Goal: Information Seeking & Learning: Understand process/instructions

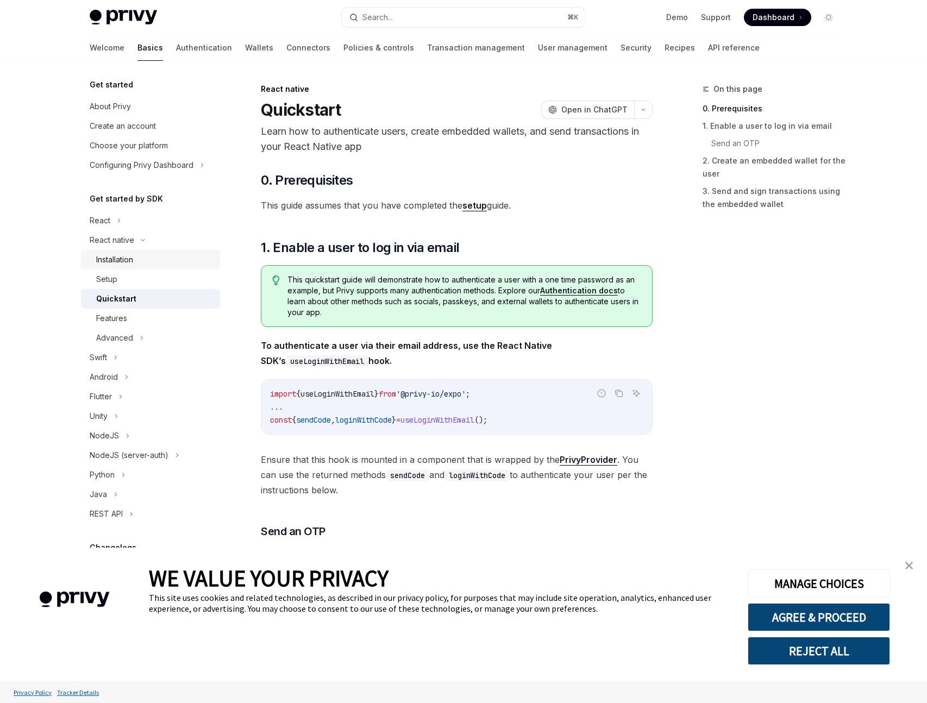
click at [136, 265] on div "Installation" at bounding box center [154, 259] width 117 height 13
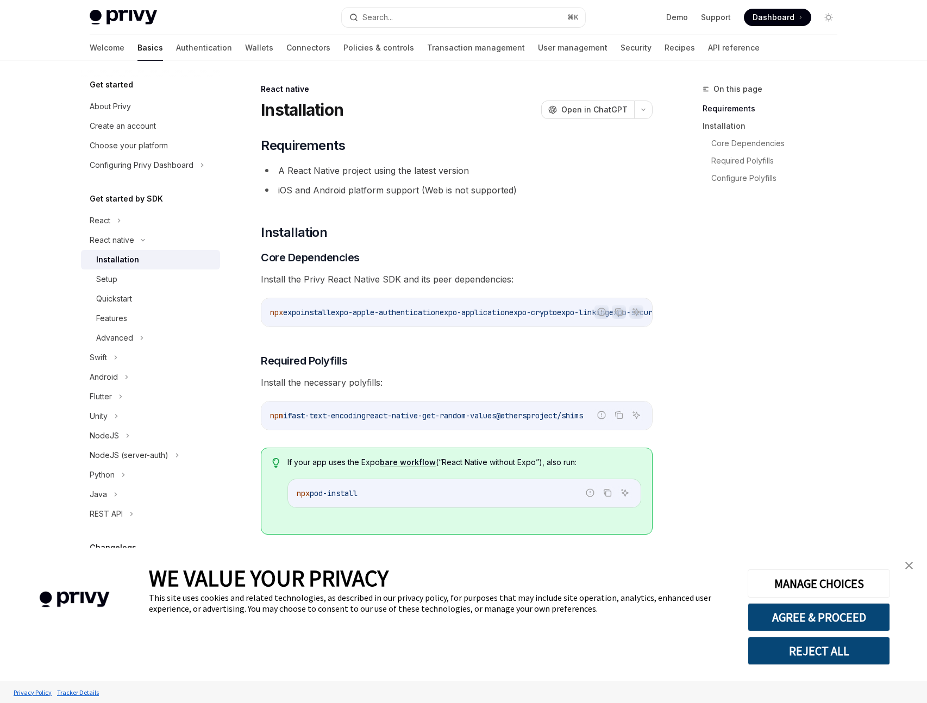
click at [372, 317] on code "npx expo install expo-apple-authentication expo-application expo-crypto expo-li…" at bounding box center [713, 312] width 887 height 13
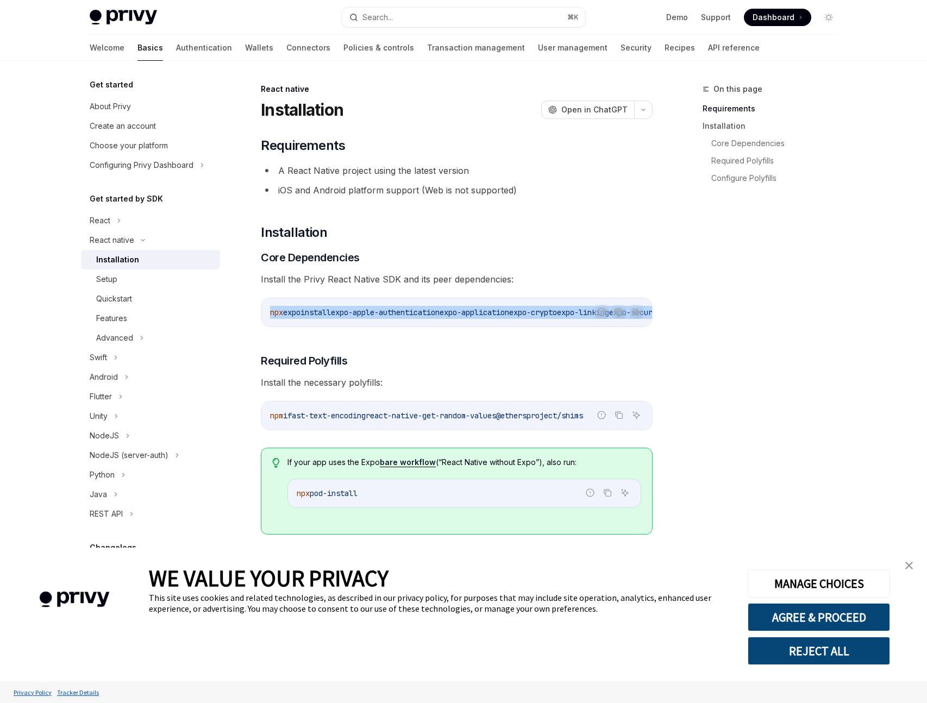
click at [372, 317] on code "npx expo install expo-apple-authentication expo-application expo-crypto expo-li…" at bounding box center [713, 312] width 887 height 13
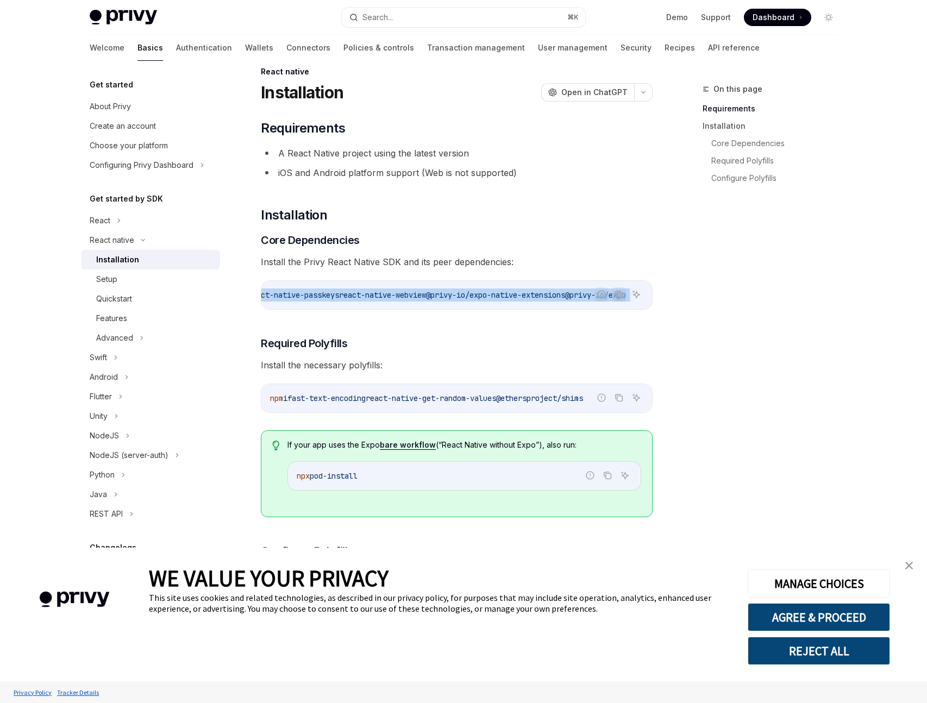
click at [426, 297] on span "@privy-io/expo-native-extensions" at bounding box center [495, 295] width 139 height 10
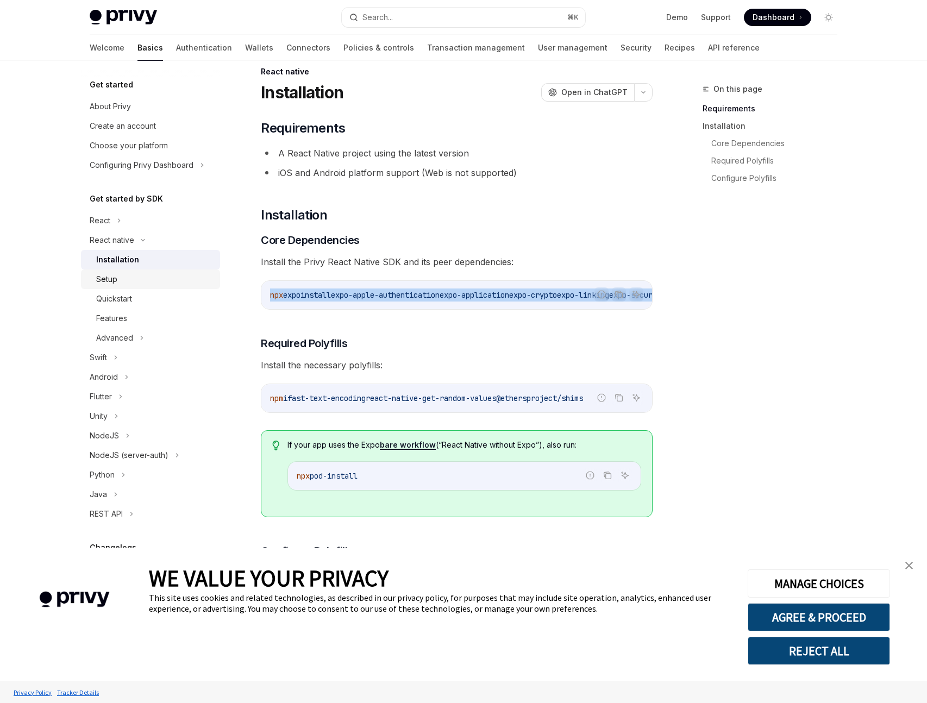
click at [138, 280] on div "Setup" at bounding box center [154, 279] width 117 height 13
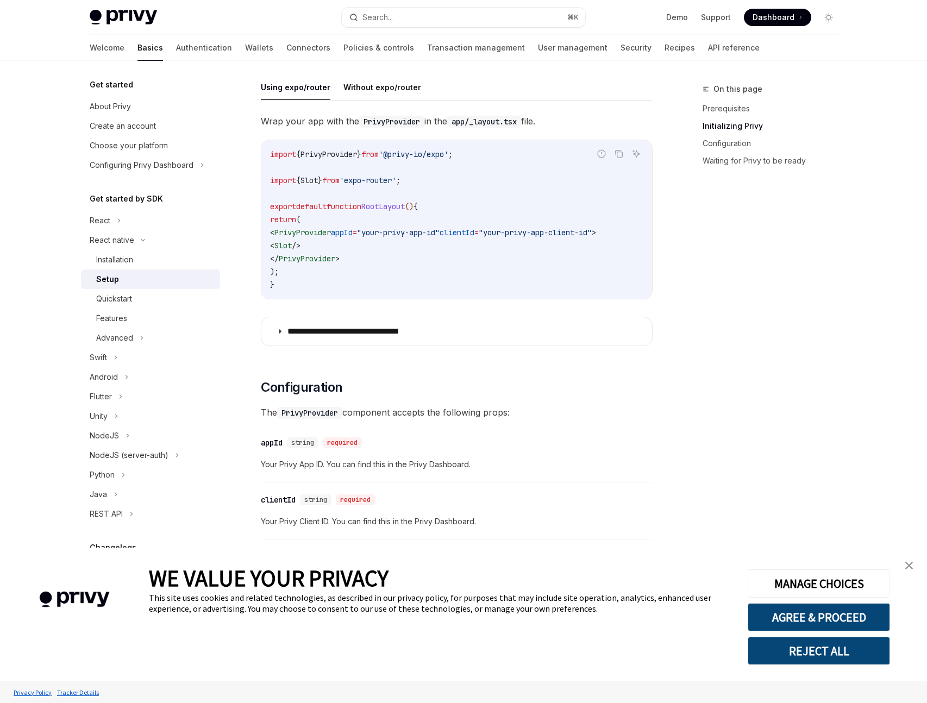
scroll to position [292, 0]
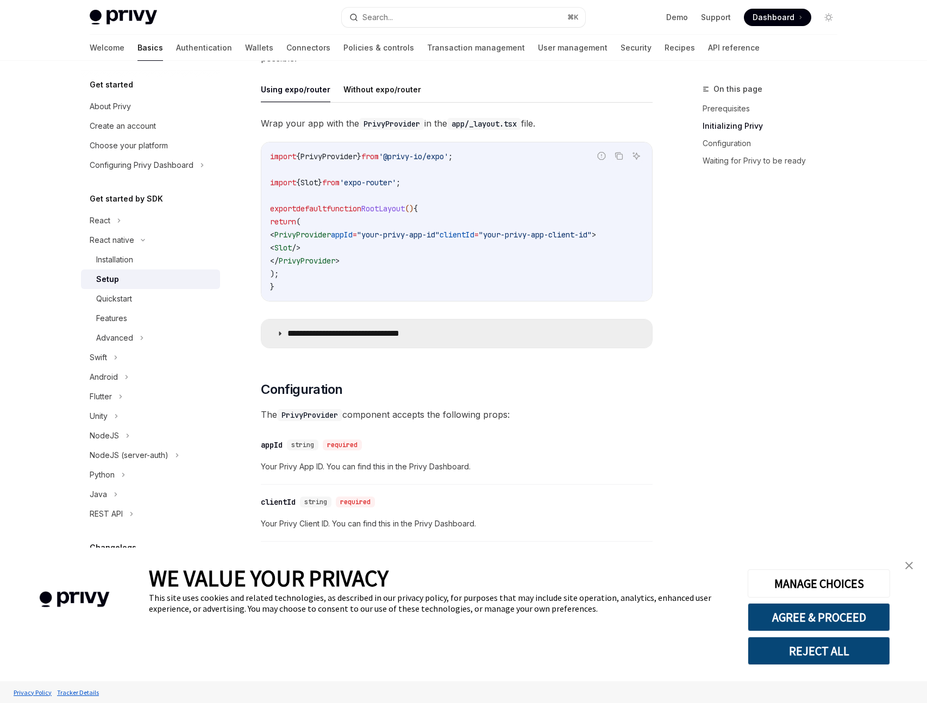
click at [364, 339] on p "**********" at bounding box center [361, 333] width 147 height 11
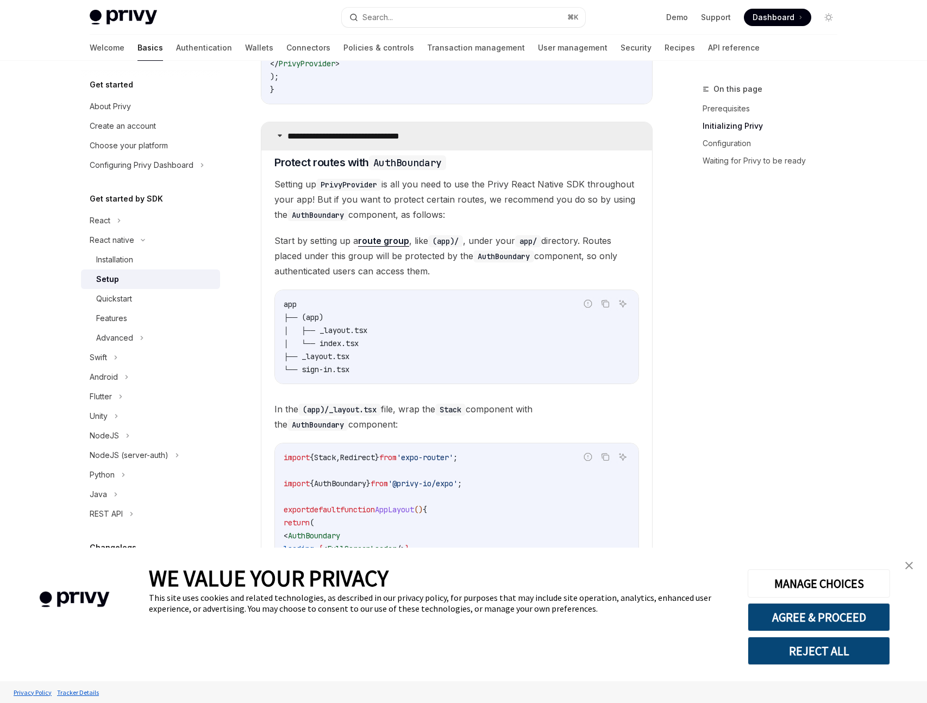
scroll to position [696, 0]
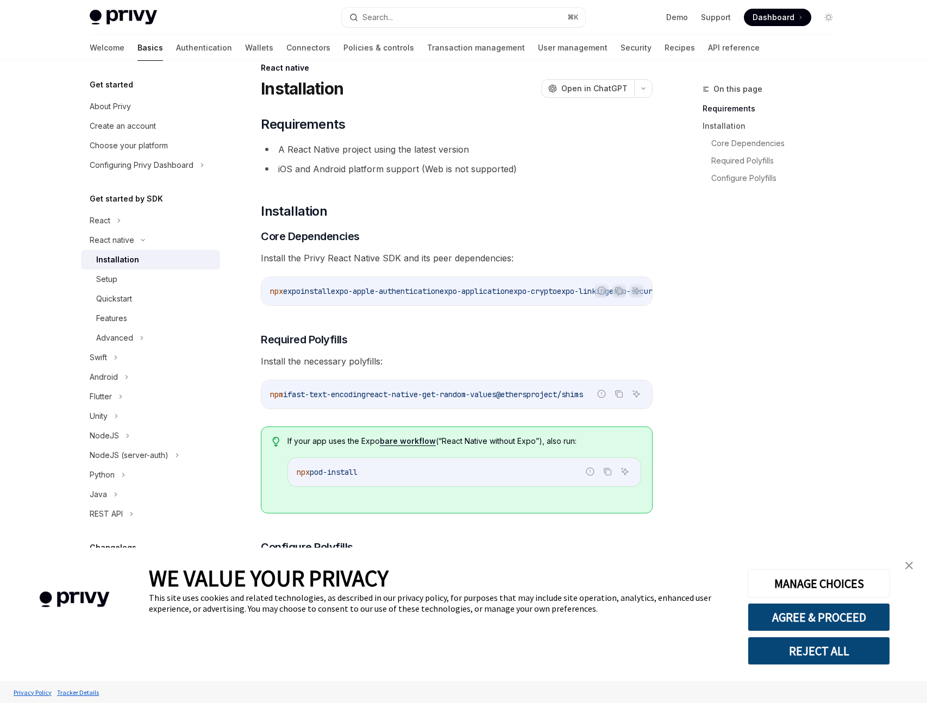
scroll to position [17, 0]
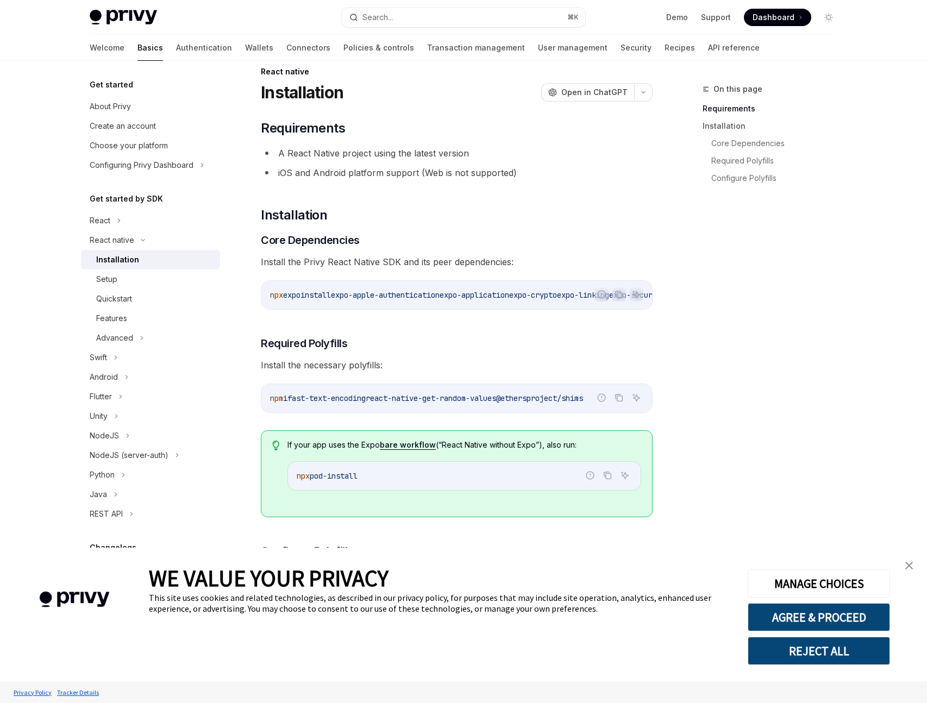
click at [433, 297] on span "expo-apple-authentication" at bounding box center [385, 295] width 109 height 10
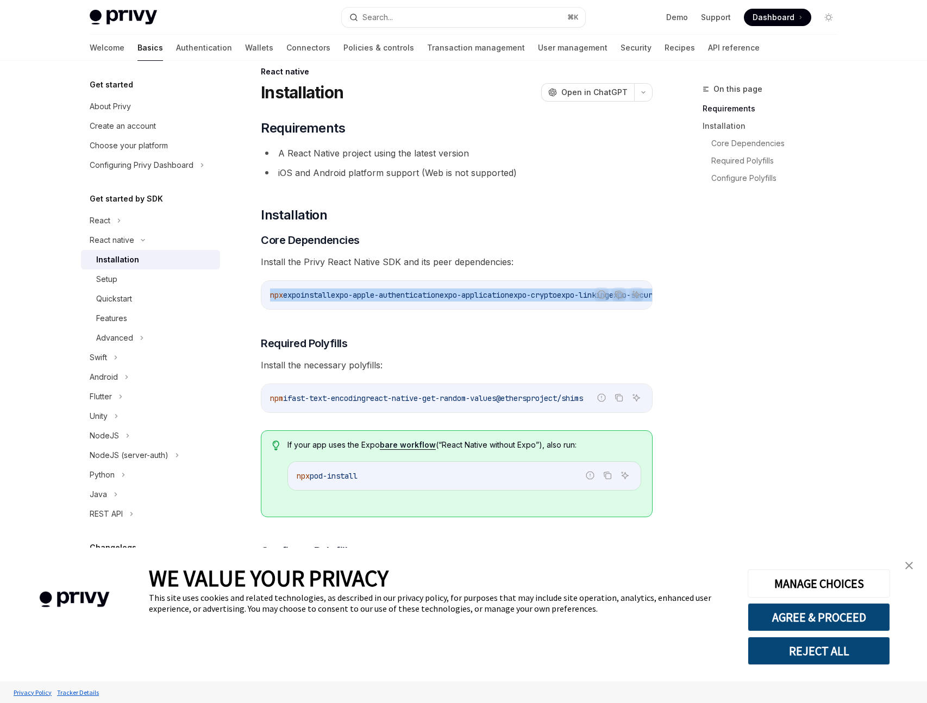
click at [433, 297] on span "expo-apple-authentication" at bounding box center [385, 295] width 109 height 10
copy div "npx expo install expo-apple-authentication expo-application expo-crypto expo-li…"
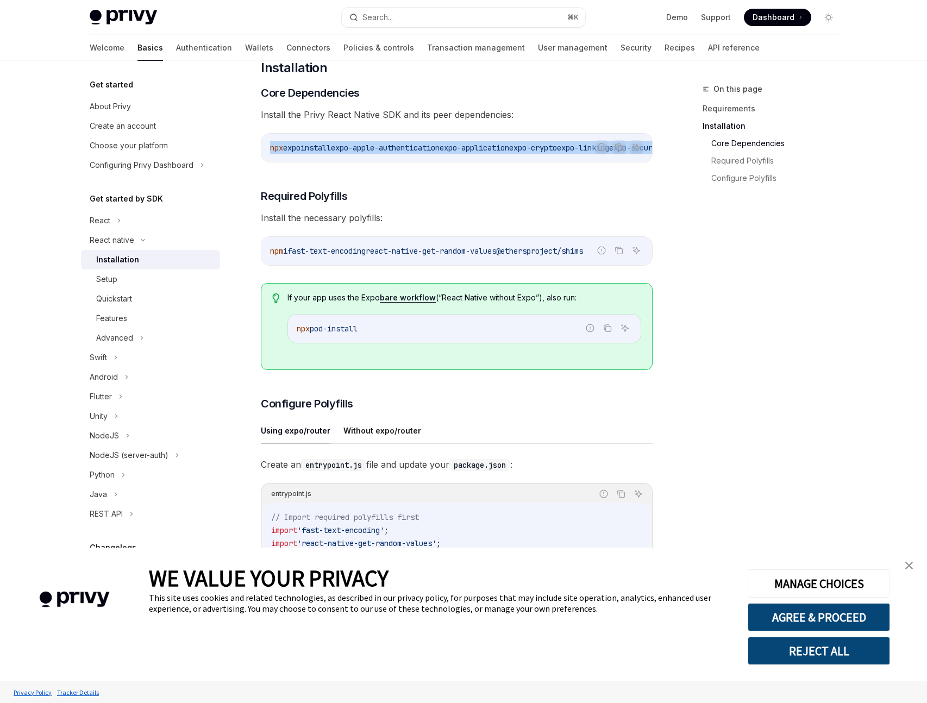
scroll to position [153, 0]
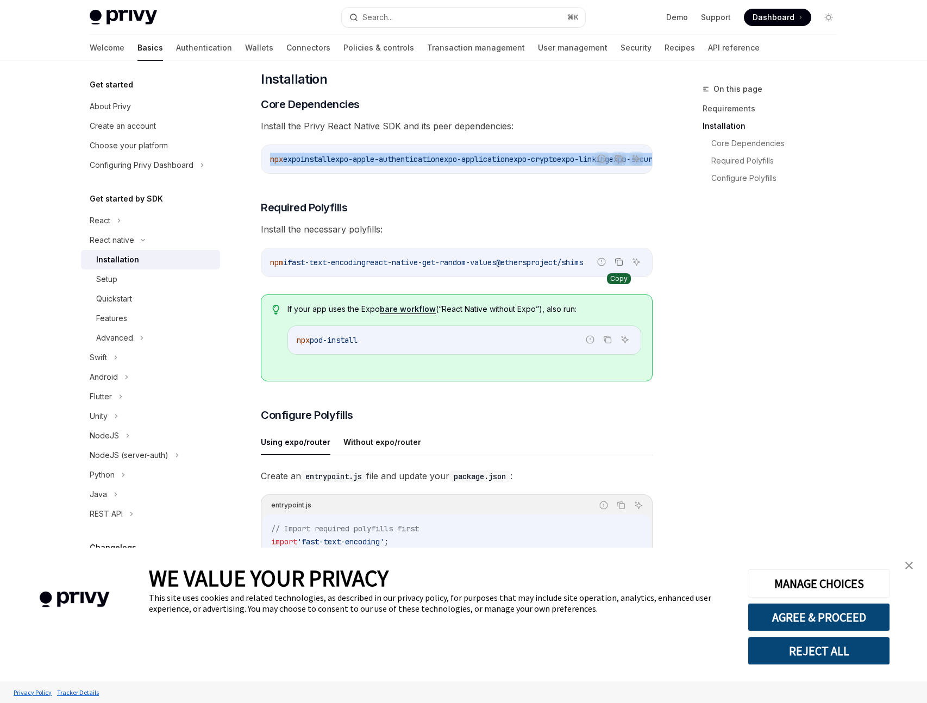
click at [619, 266] on icon "Copy the contents from the code block" at bounding box center [619, 262] width 9 height 9
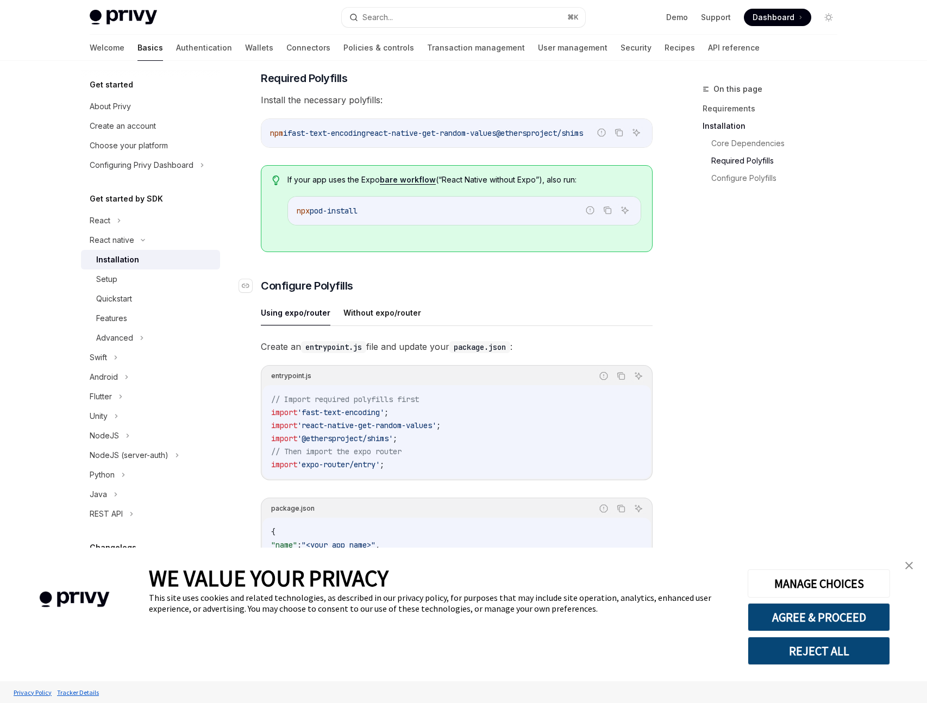
scroll to position [415, 0]
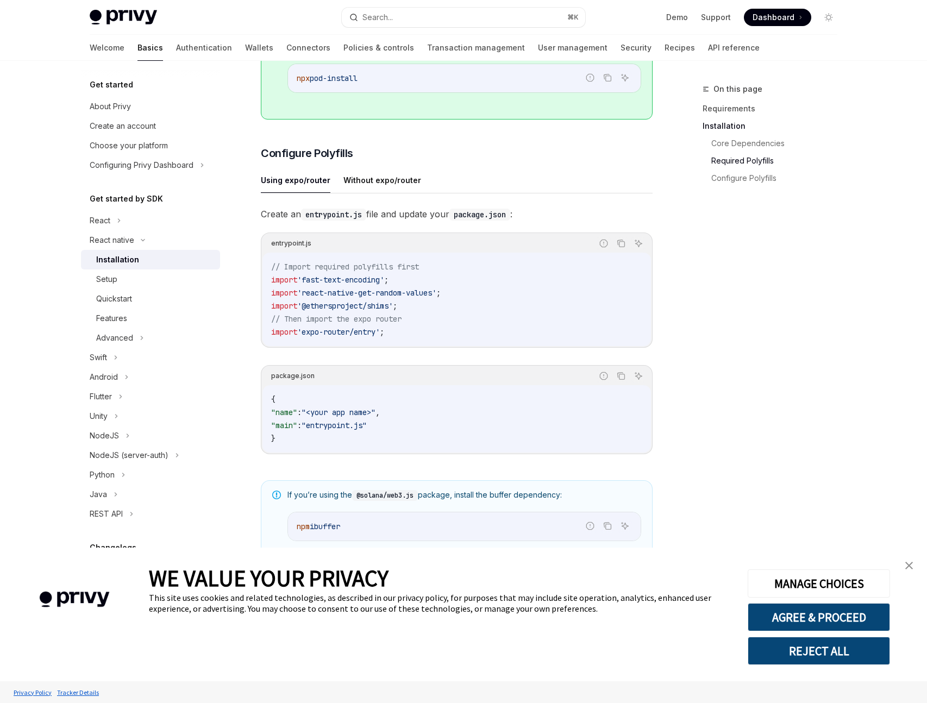
click at [412, 427] on code "{ "name" : "<your app name>" , "main" : "entrypoint.js" }" at bounding box center [456, 419] width 371 height 52
click at [412, 432] on code "{ "name" : "<your app name>" , "main" : "entrypoint.js" }" at bounding box center [456, 419] width 371 height 52
copy code ""main" : "entrypoint.js""
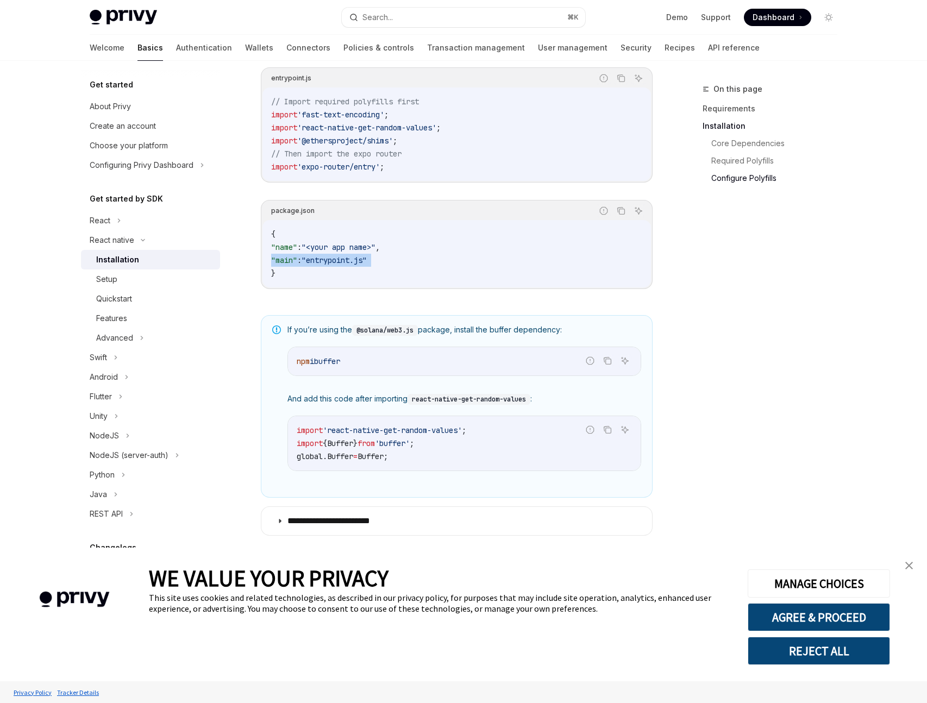
scroll to position [580, 0]
click at [460, 337] on span "If you’re using the @solana/web3.js package, install the buffer dependency:" at bounding box center [465, 331] width 354 height 11
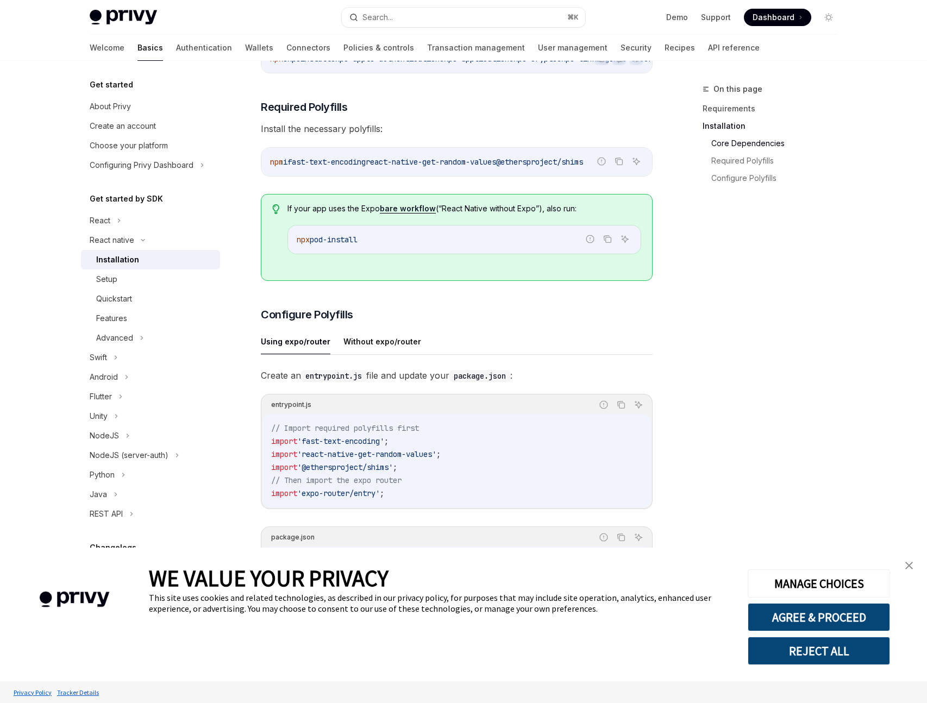
scroll to position [255, 0]
click at [622, 408] on icon "Copy the contents from the code block" at bounding box center [622, 404] width 5 height 5
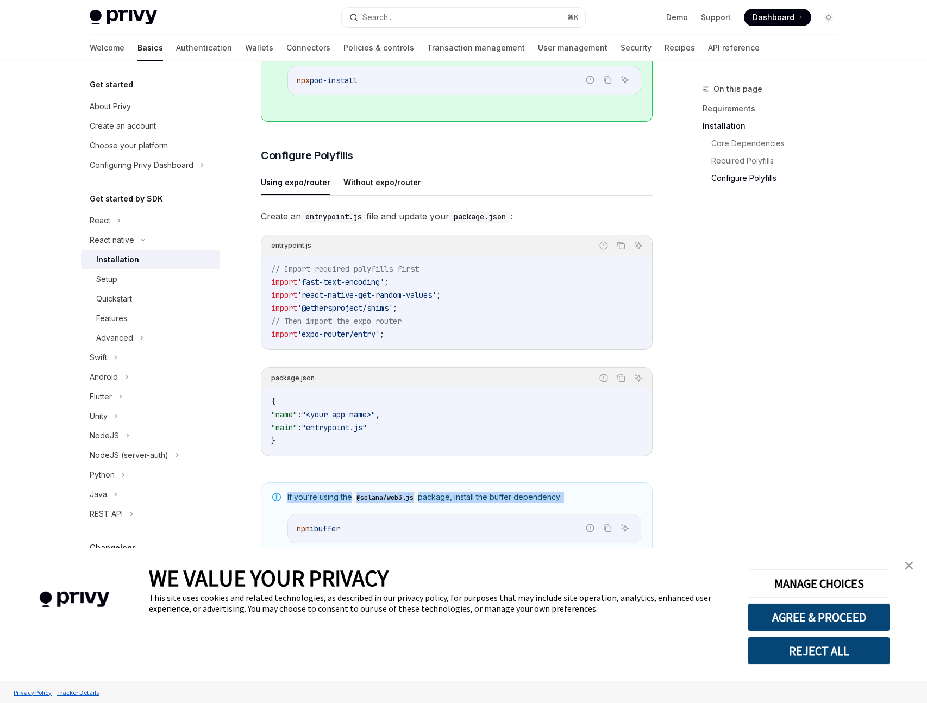
scroll to position [570, 0]
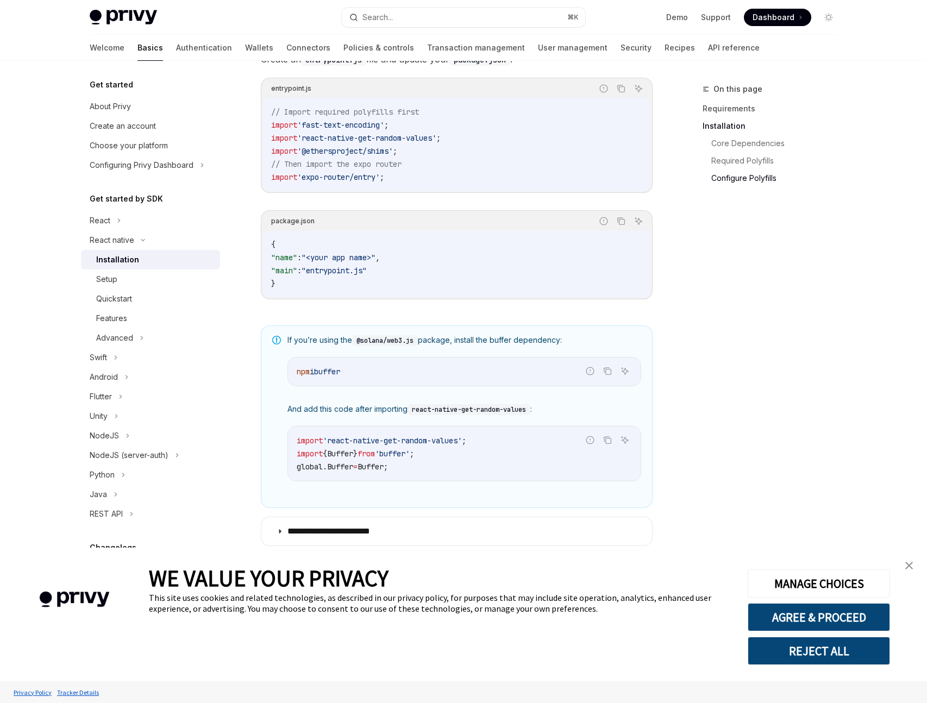
click at [545, 375] on code "npm i buffer" at bounding box center [464, 371] width 335 height 13
click at [608, 376] on icon "Copy the contents from the code block" at bounding box center [607, 371] width 9 height 9
click at [614, 444] on button "Copy the contents from the code block" at bounding box center [608, 440] width 14 height 14
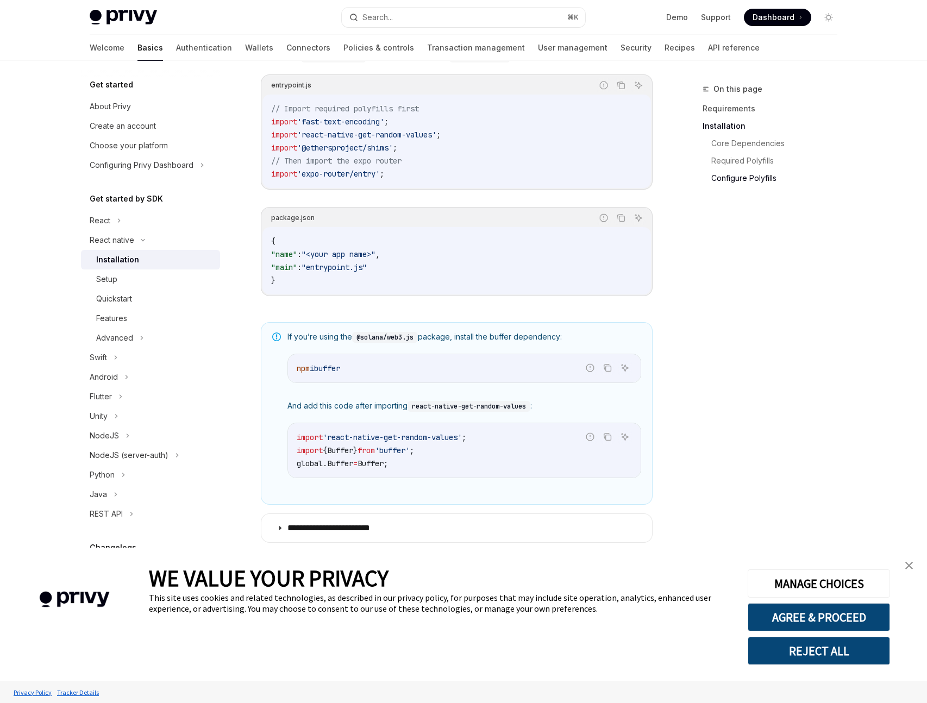
scroll to position [593, 0]
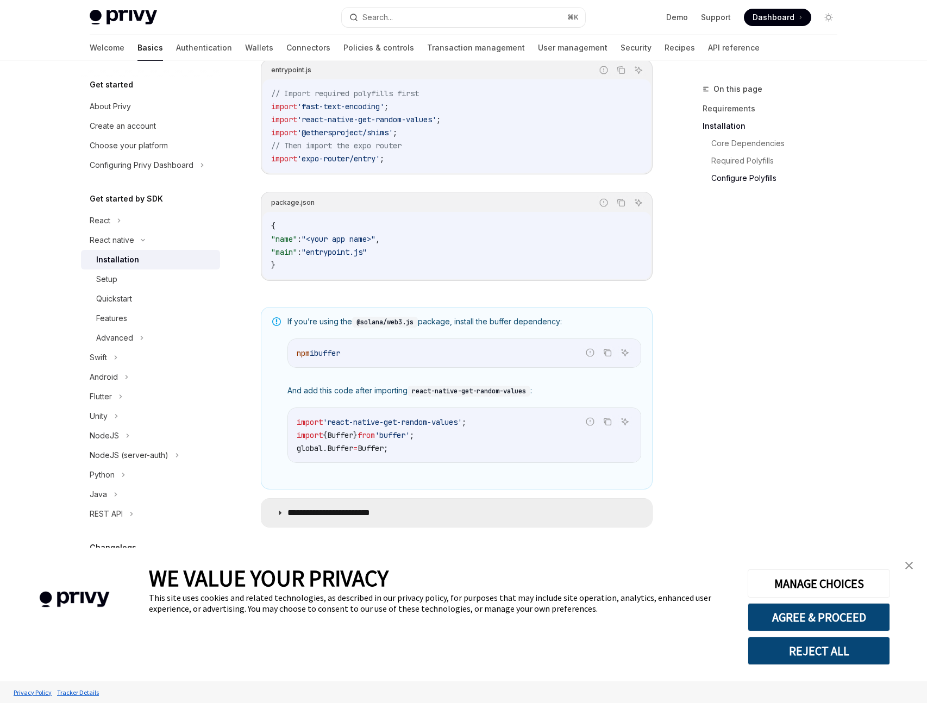
click at [314, 505] on summary "**********" at bounding box center [456, 513] width 391 height 28
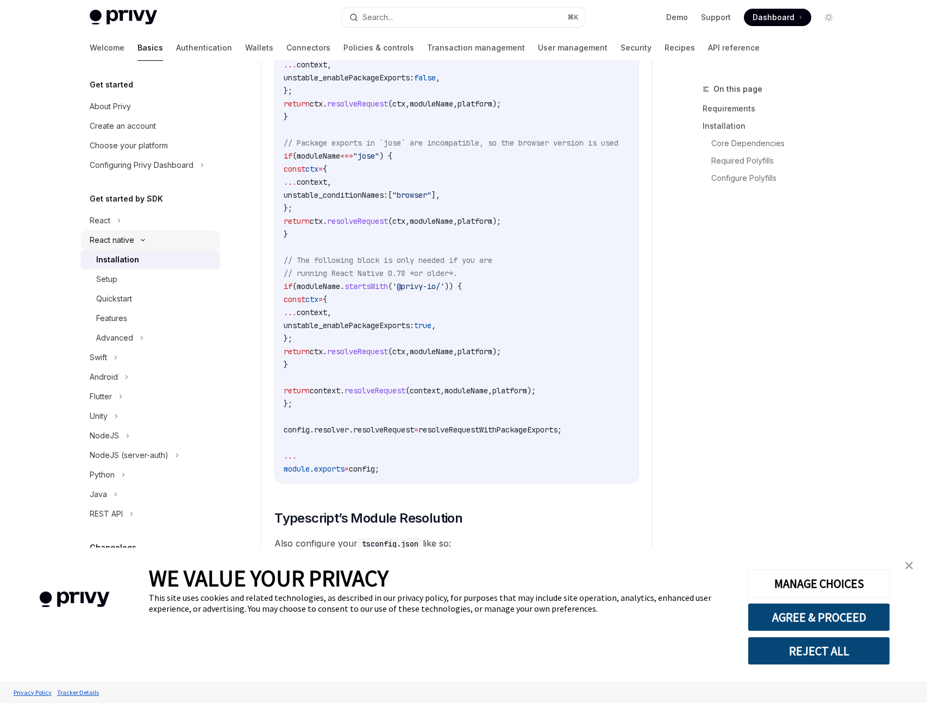
scroll to position [1572, 0]
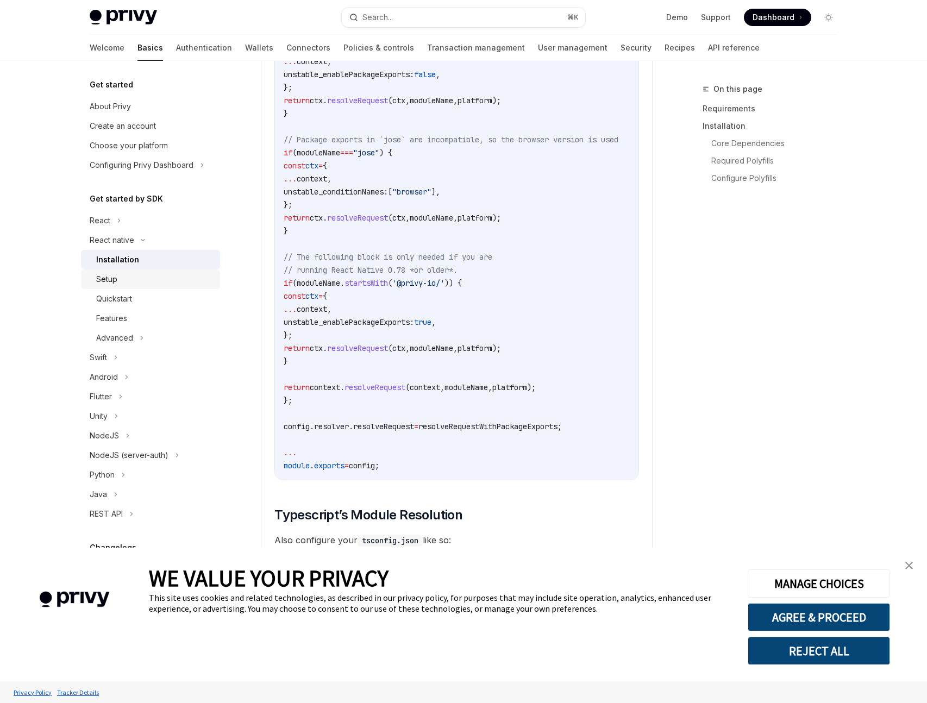
click at [120, 282] on div "Setup" at bounding box center [154, 279] width 117 height 13
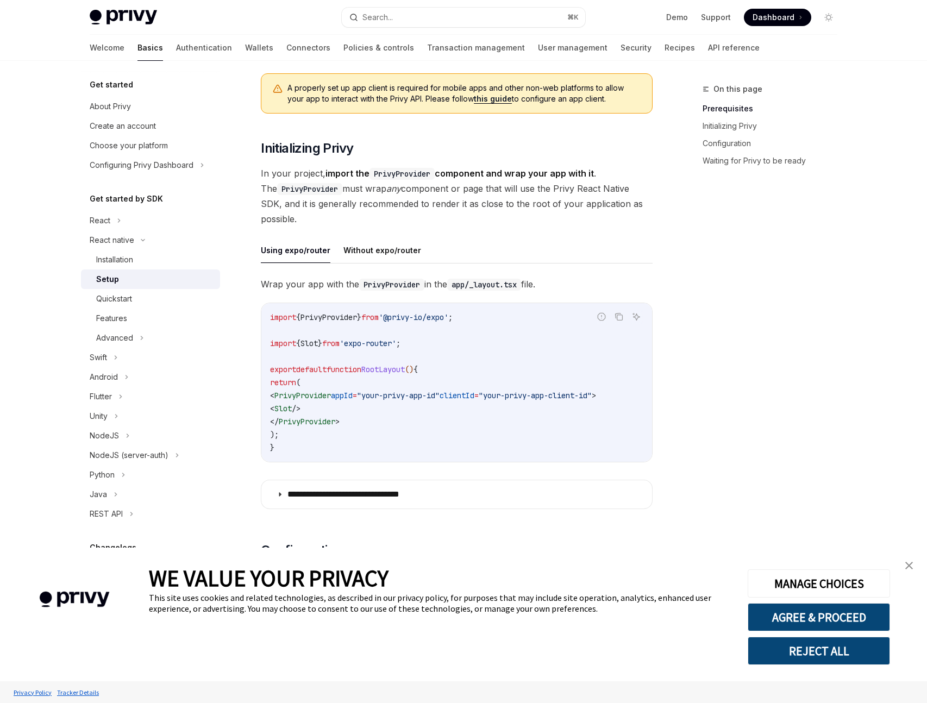
scroll to position [136, 0]
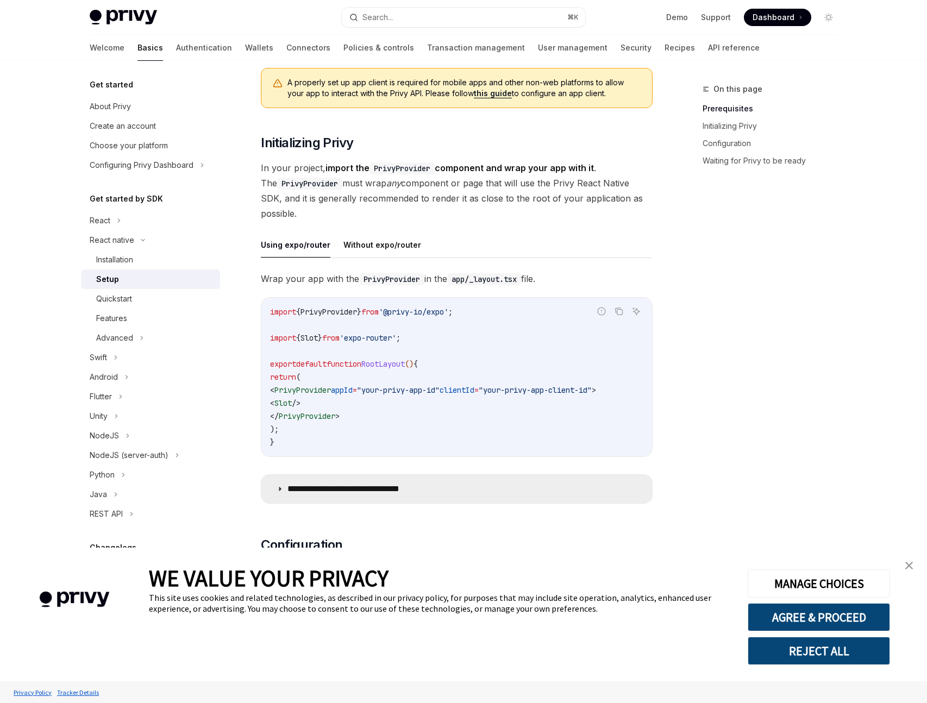
click at [336, 494] on p "**********" at bounding box center [361, 489] width 147 height 11
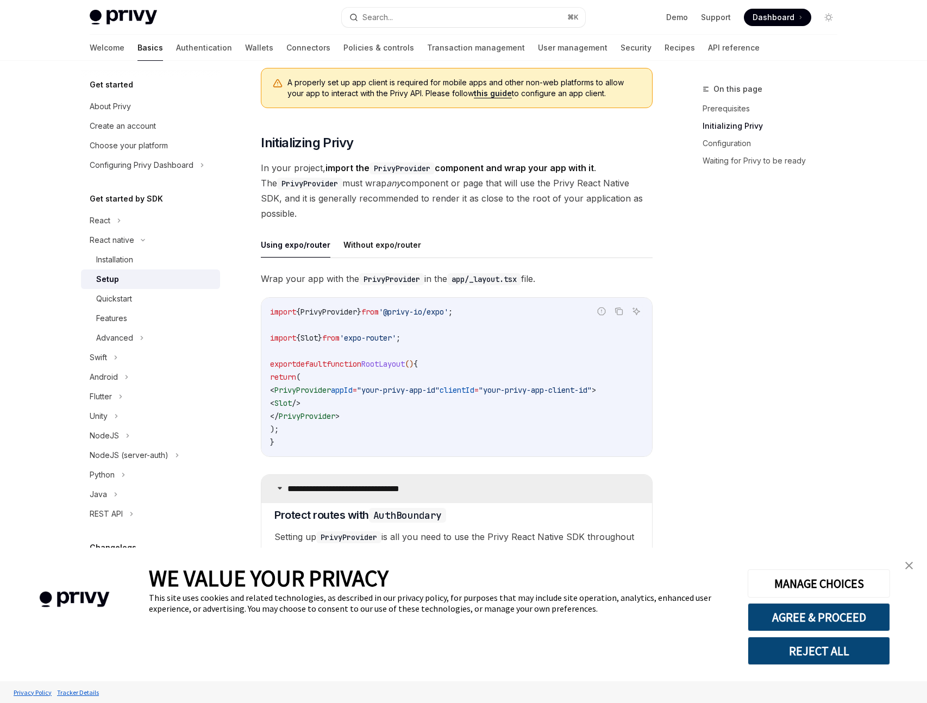
scroll to position [644, 0]
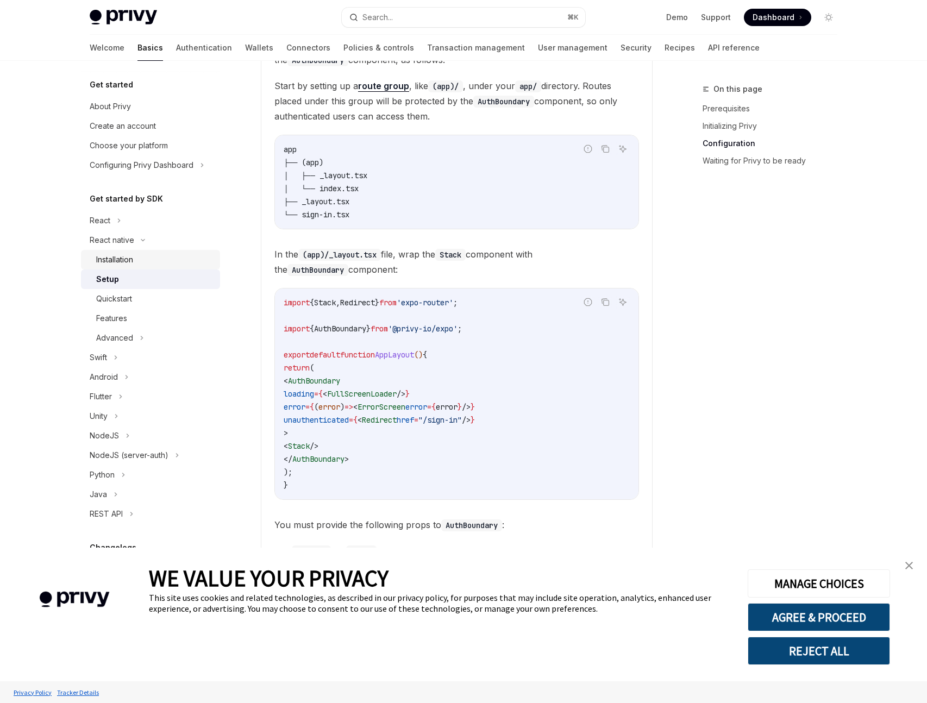
click at [111, 265] on div "Installation" at bounding box center [114, 259] width 37 height 13
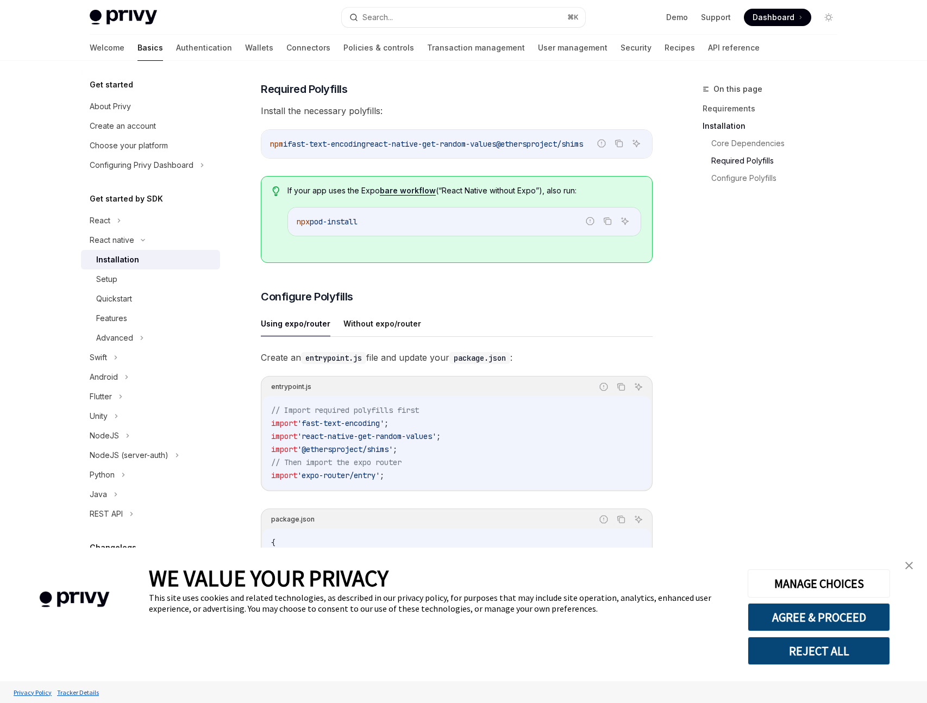
scroll to position [365, 0]
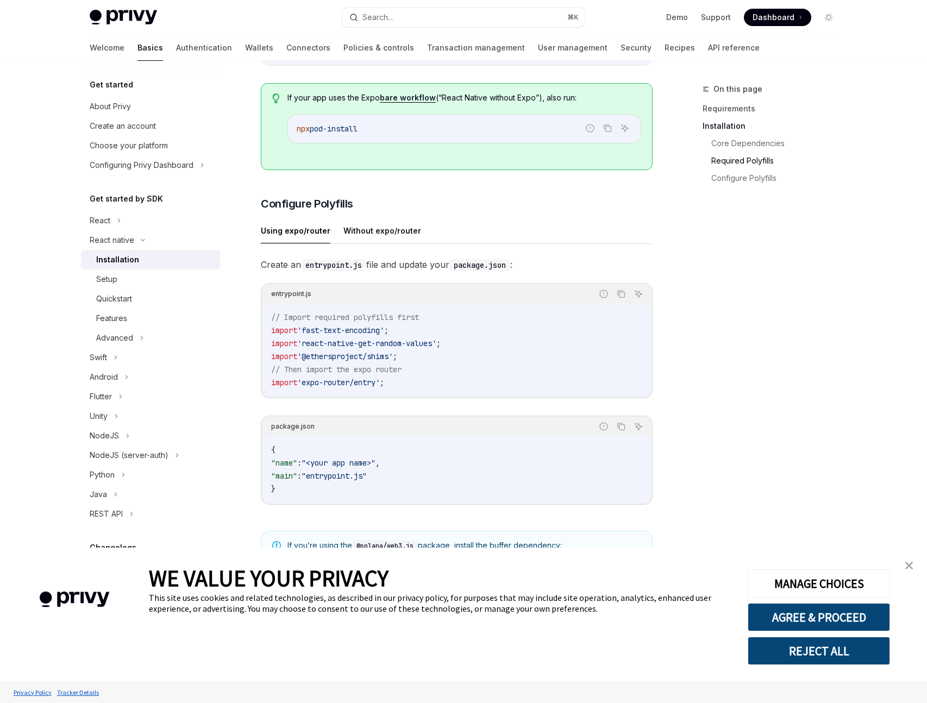
click at [323, 354] on code "// Import required polyfills first import 'fast-text-encoding' ; import 'react-…" at bounding box center [456, 350] width 371 height 78
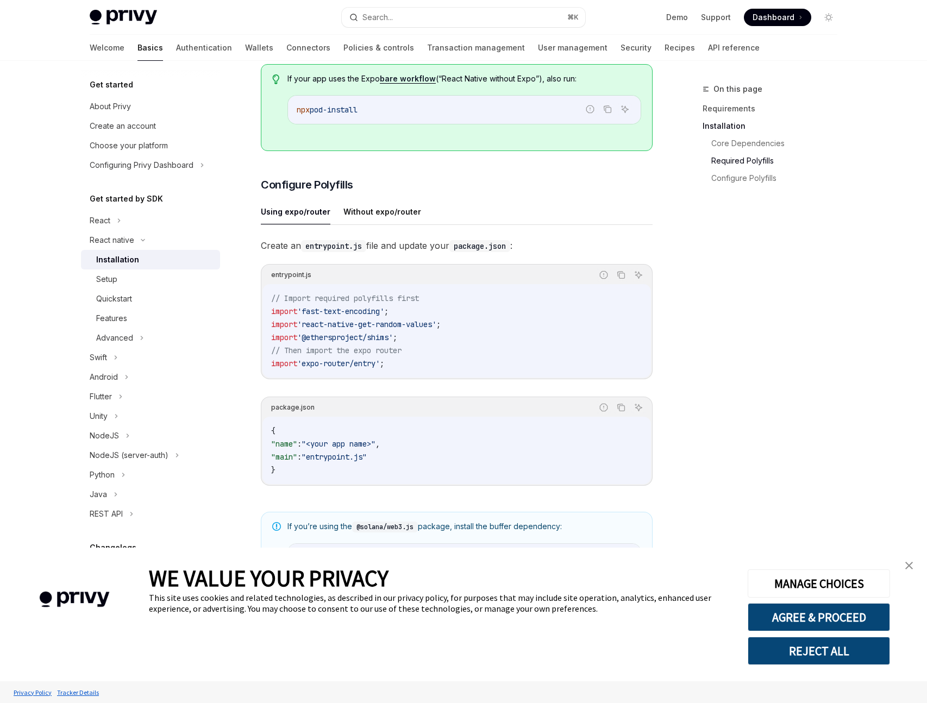
scroll to position [387, 0]
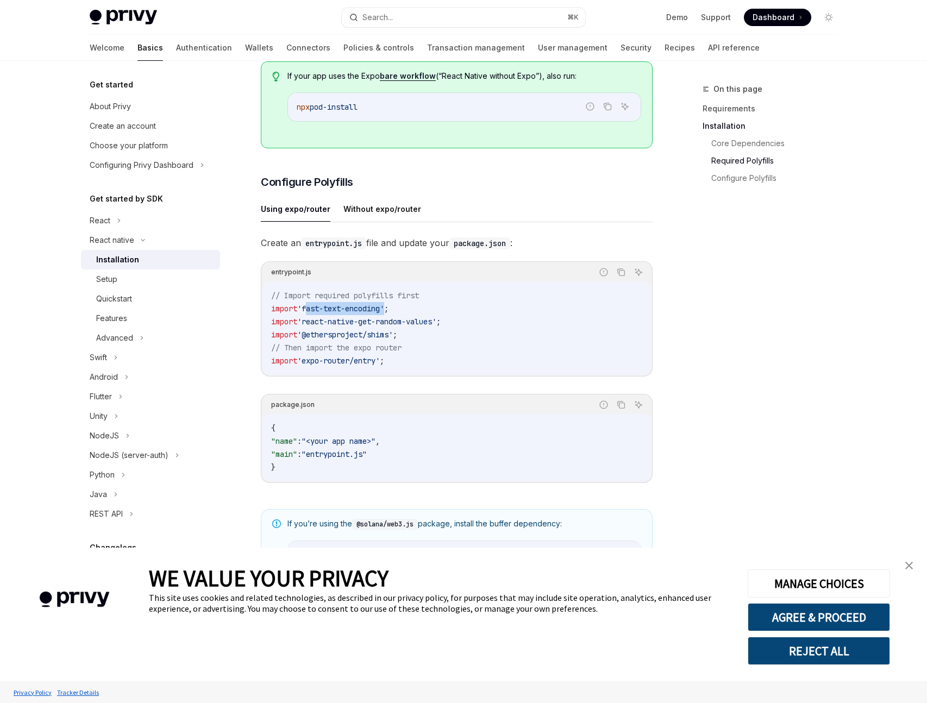
drag, startPoint x: 308, startPoint y: 315, endPoint x: 390, endPoint y: 313, distance: 82.7
click at [384, 313] on span "'fast-text-encoding'" at bounding box center [340, 309] width 87 height 10
copy span "fast-text-encoding"
drag, startPoint x: 308, startPoint y: 324, endPoint x: 445, endPoint y: 328, distance: 137.1
click at [437, 327] on span "'react-native-get-random-values'" at bounding box center [366, 322] width 139 height 10
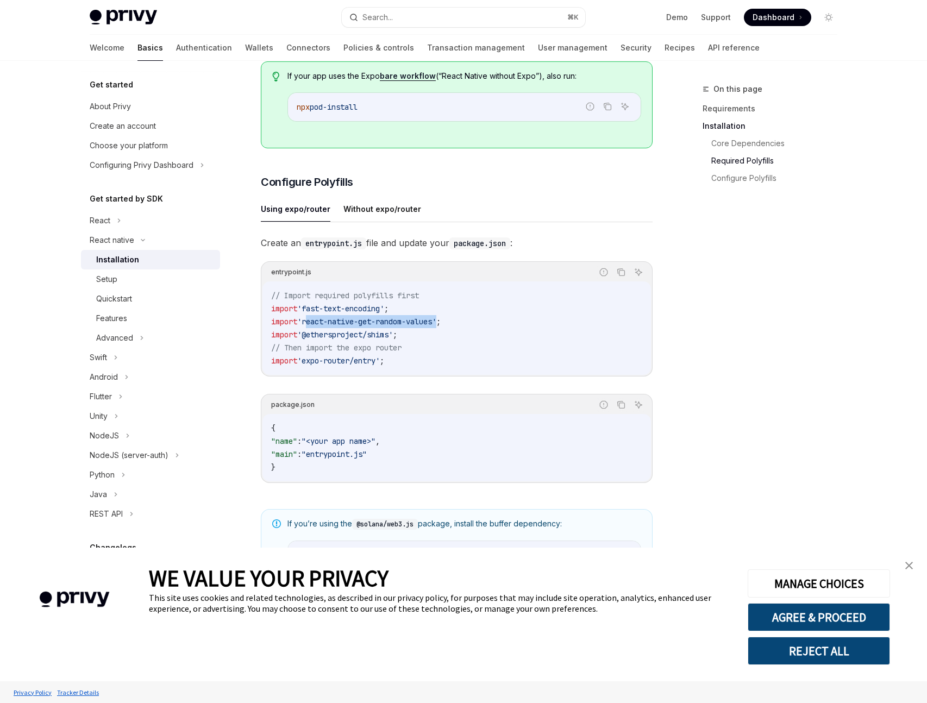
copy span "react-native-get-random-values"
click at [353, 334] on span "'@ethersproject/shims'" at bounding box center [345, 335] width 96 height 10
drag, startPoint x: 308, startPoint y: 340, endPoint x: 399, endPoint y: 335, distance: 91.0
click at [393, 335] on span "'@ethersproject/shims'" at bounding box center [345, 335] width 96 height 10
copy span "@ethersproject/shims"
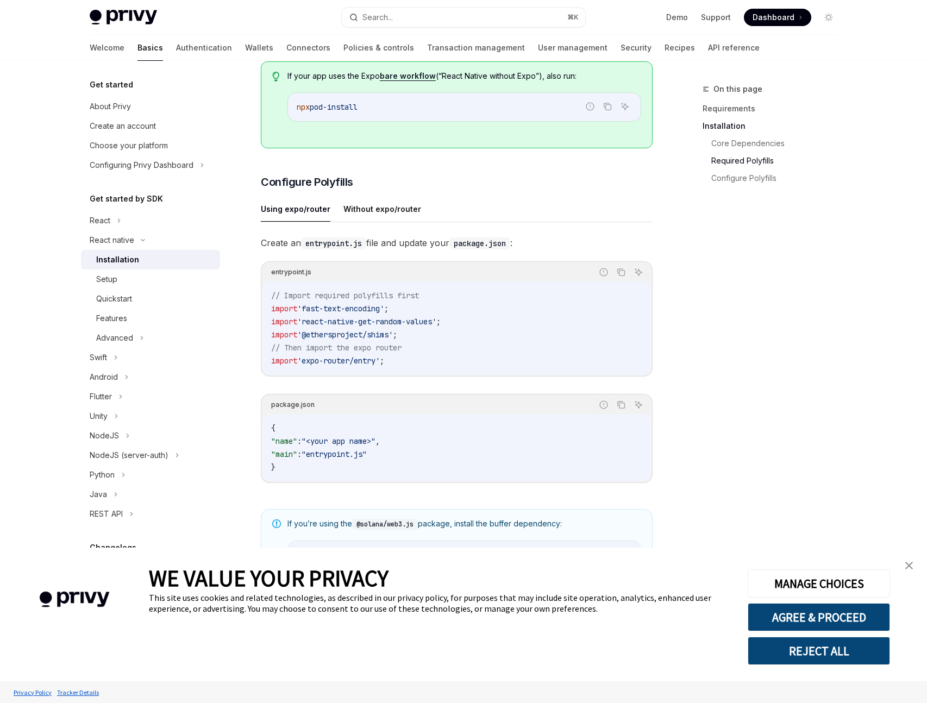
click at [420, 345] on code "// Import required polyfills first import 'fast-text-encoding' ; import 'react-…" at bounding box center [456, 328] width 371 height 78
click at [414, 363] on code "// Import required polyfills first import 'fast-text-encoding' ; import 'react-…" at bounding box center [456, 328] width 371 height 78
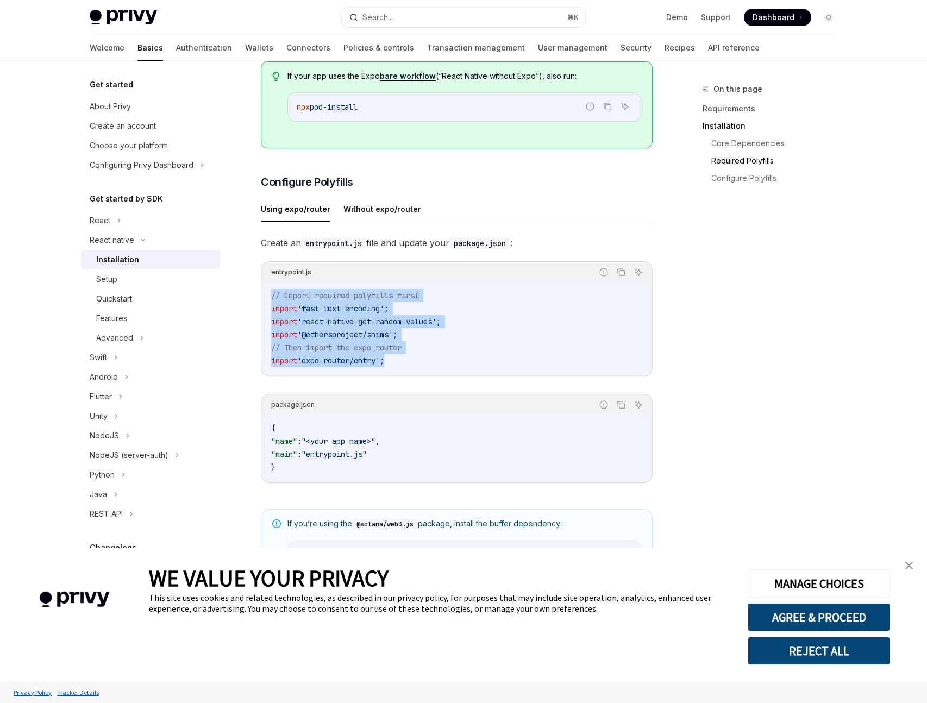
drag, startPoint x: 382, startPoint y: 358, endPoint x: 244, endPoint y: 303, distance: 148.8
click at [244, 303] on div "React native Installation OpenAI Open in ChatGPT OpenAI Open in ChatGPT ​ Requi…" at bounding box center [355, 301] width 600 height 1210
copy code "// Import required polyfills first import 'fast-text-encoding' ; import 'react-…"
click at [114, 278] on div "Setup" at bounding box center [106, 279] width 21 height 13
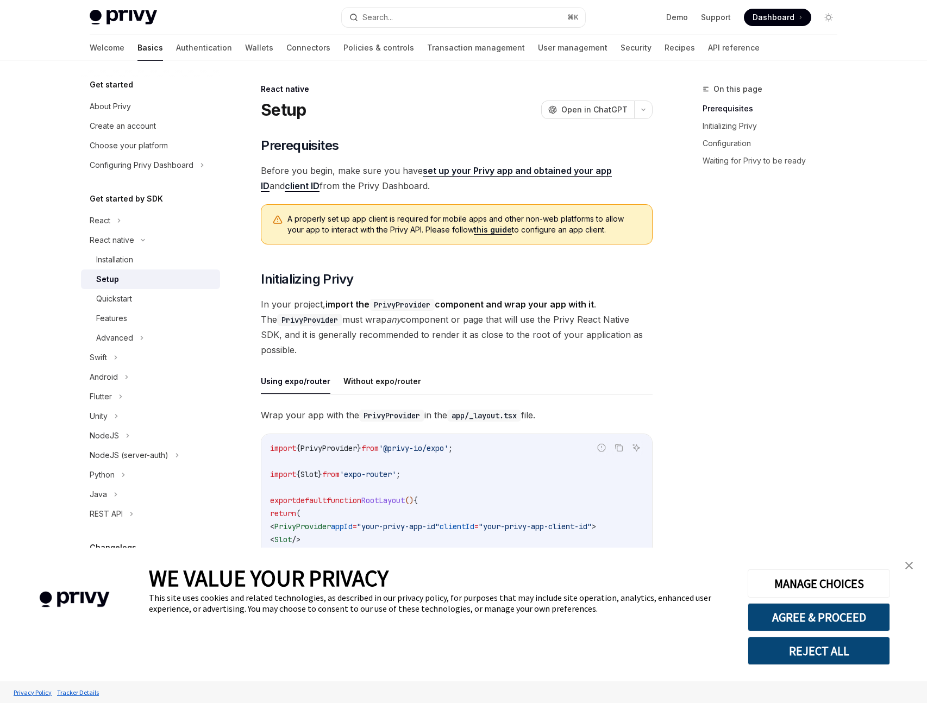
click at [337, 441] on div "import { PrivyProvider } from '@privy-io/expo' ; import { Slot } from 'expo-rou…" at bounding box center [456, 513] width 391 height 159
copy code "import { PrivyProvider } from '@privy-io/expo' ;"
click at [348, 520] on code "import { PrivyProvider } from '@privy-io/expo' ; import { Slot } from 'expo-rou…" at bounding box center [456, 514] width 373 height 144
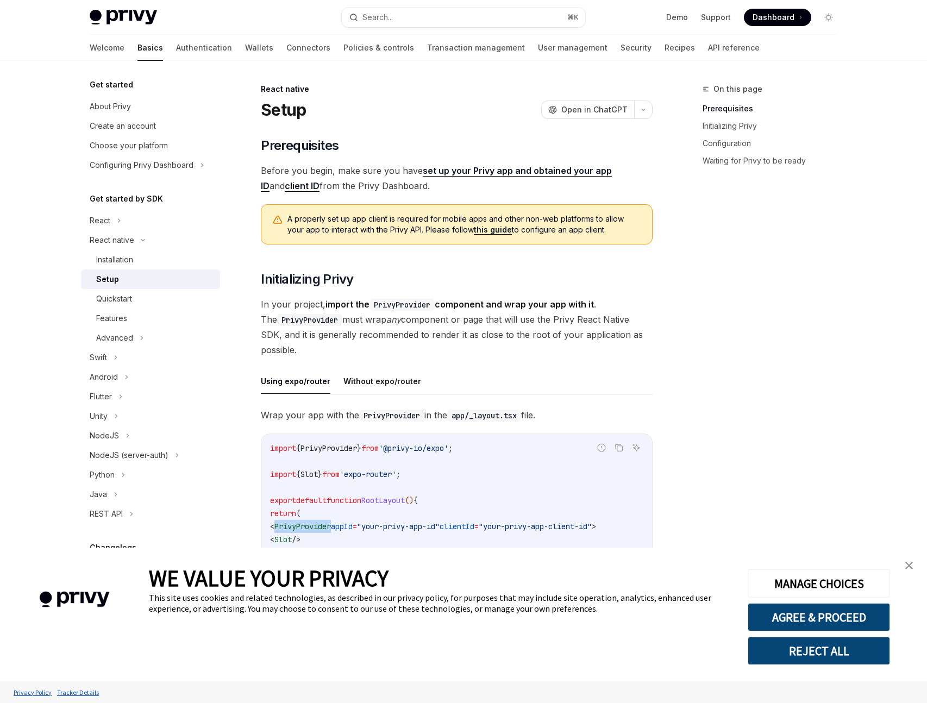
click at [348, 520] on code "import { PrivyProvider } from '@privy-io/expo' ; import { Slot } from 'expo-rou…" at bounding box center [456, 514] width 373 height 144
copy code "< PrivyProvider appId = "your-privy-app-id" clientId = "your-privy-app-client-i…"
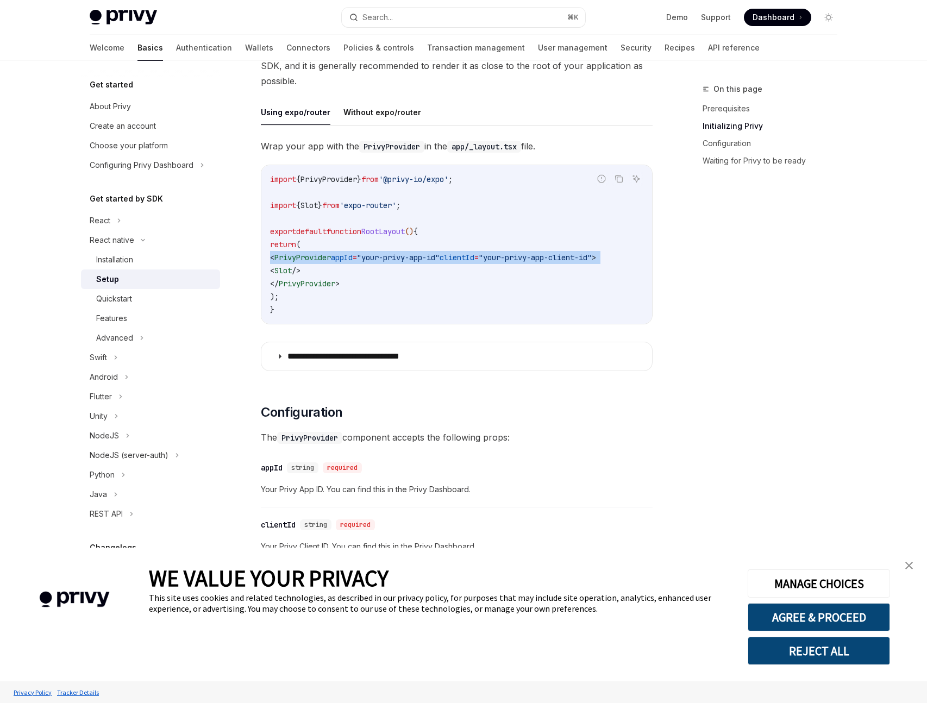
scroll to position [270, 0]
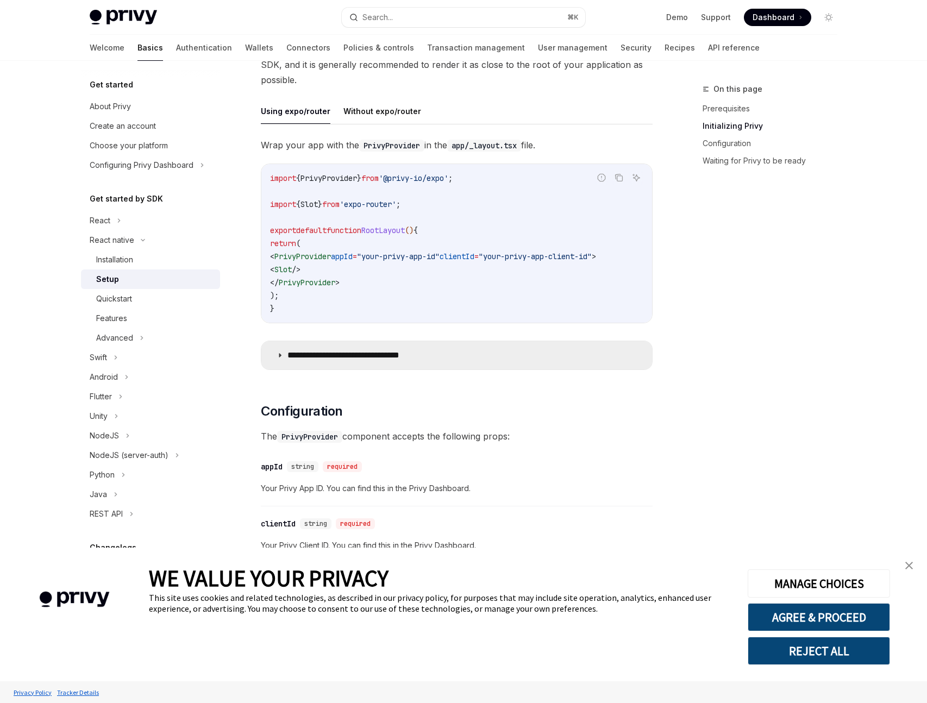
click at [338, 365] on summary "**********" at bounding box center [456, 355] width 391 height 28
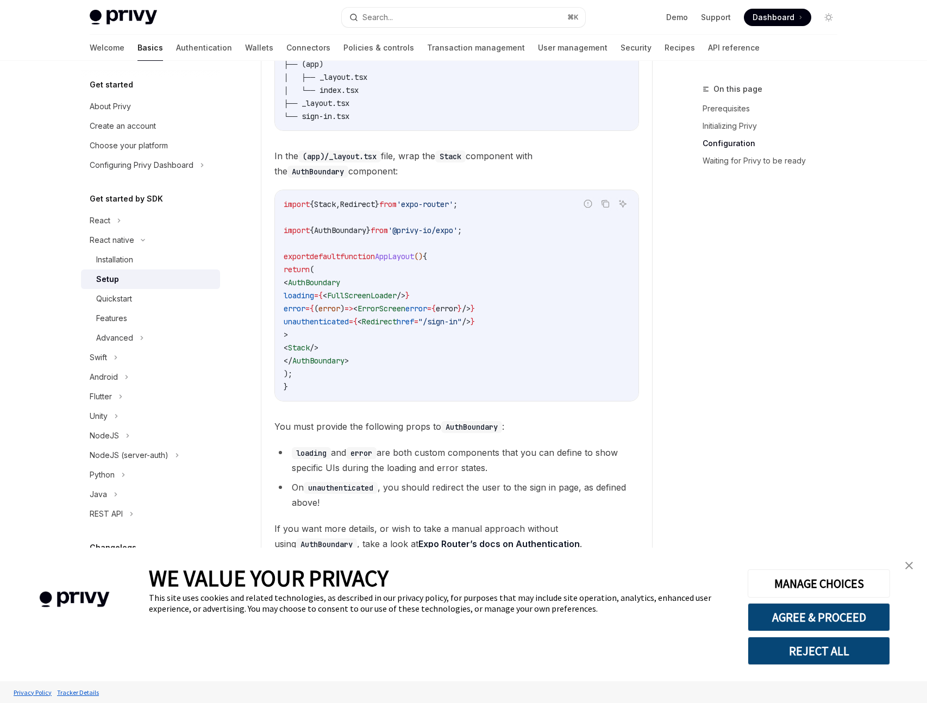
scroll to position [965, 0]
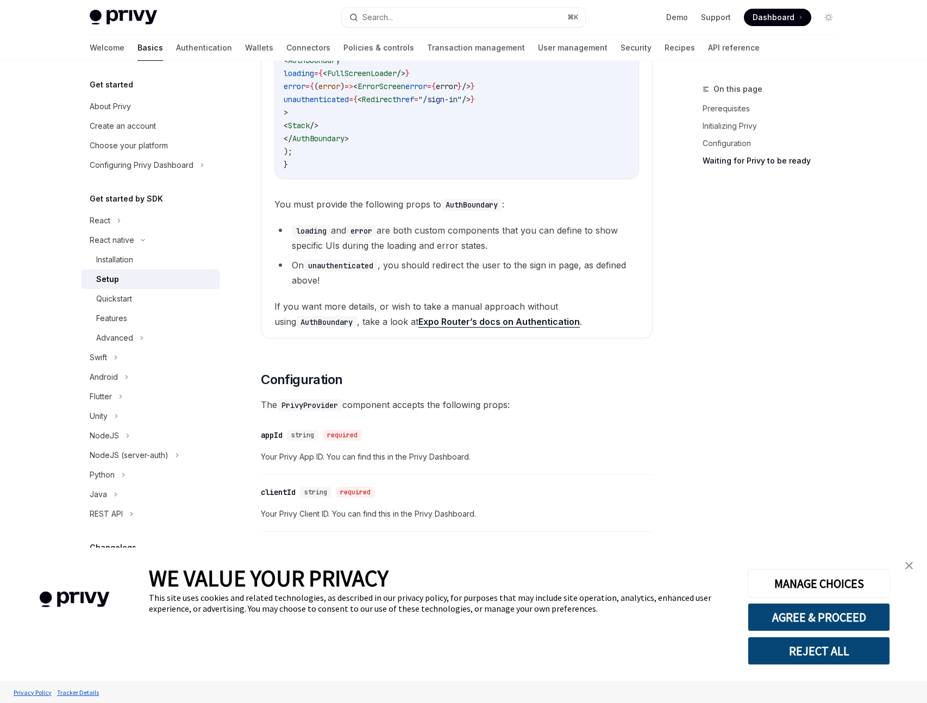
click at [913, 563] on img "close banner" at bounding box center [910, 566] width 8 height 8
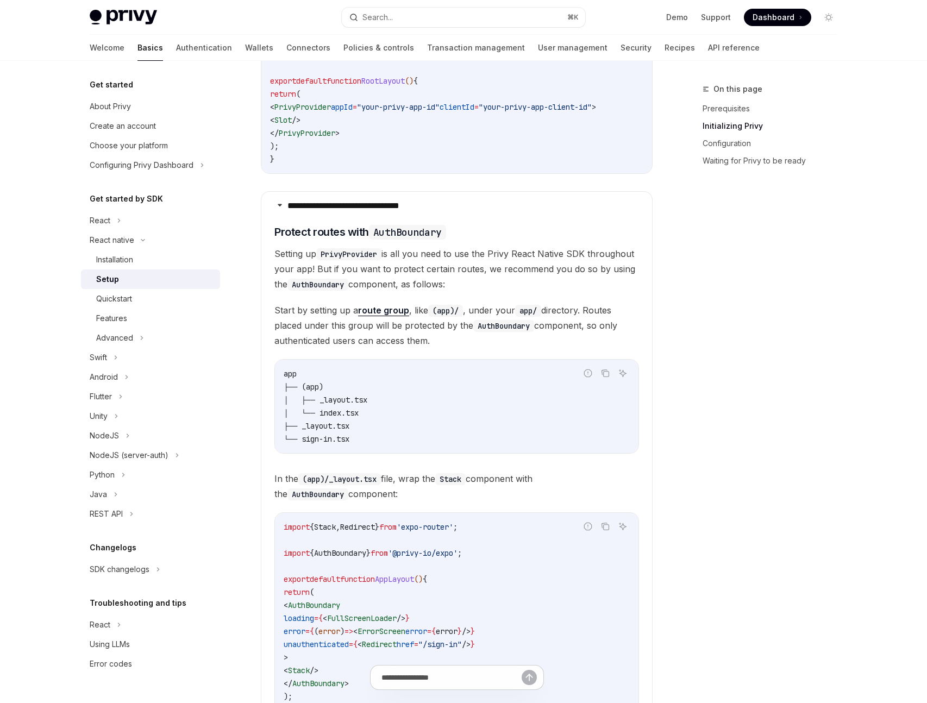
scroll to position [402, 0]
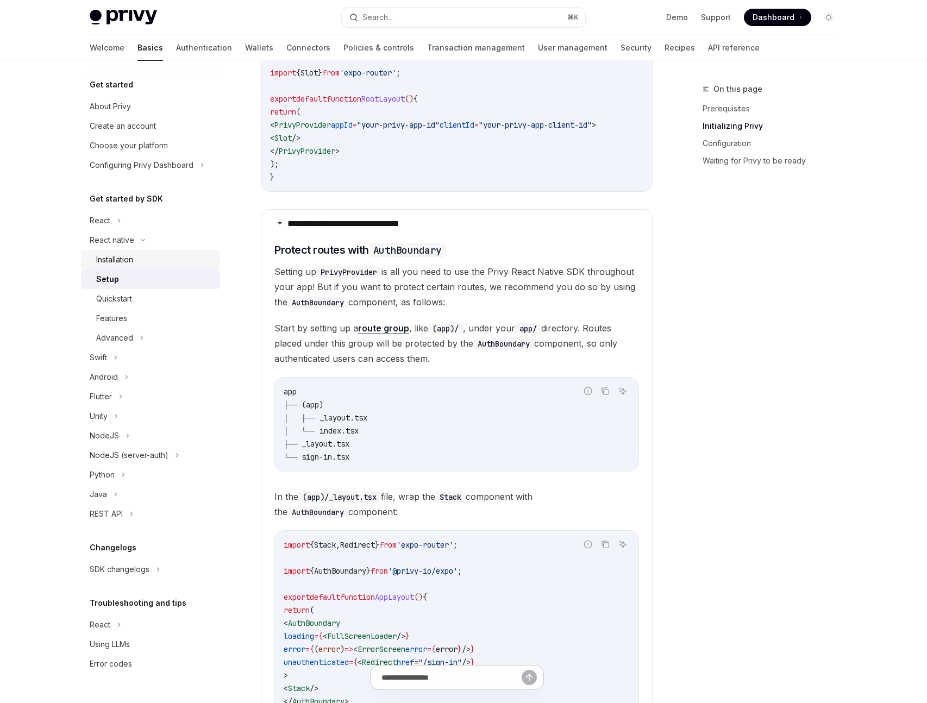
click at [124, 261] on div "Installation" at bounding box center [114, 259] width 37 height 13
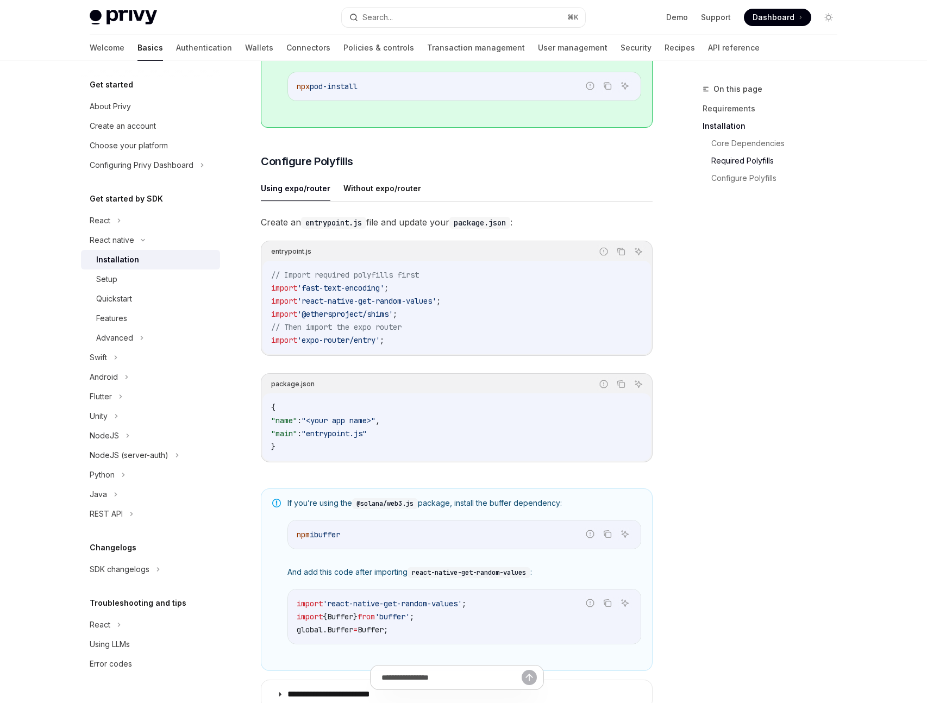
scroll to position [593, 0]
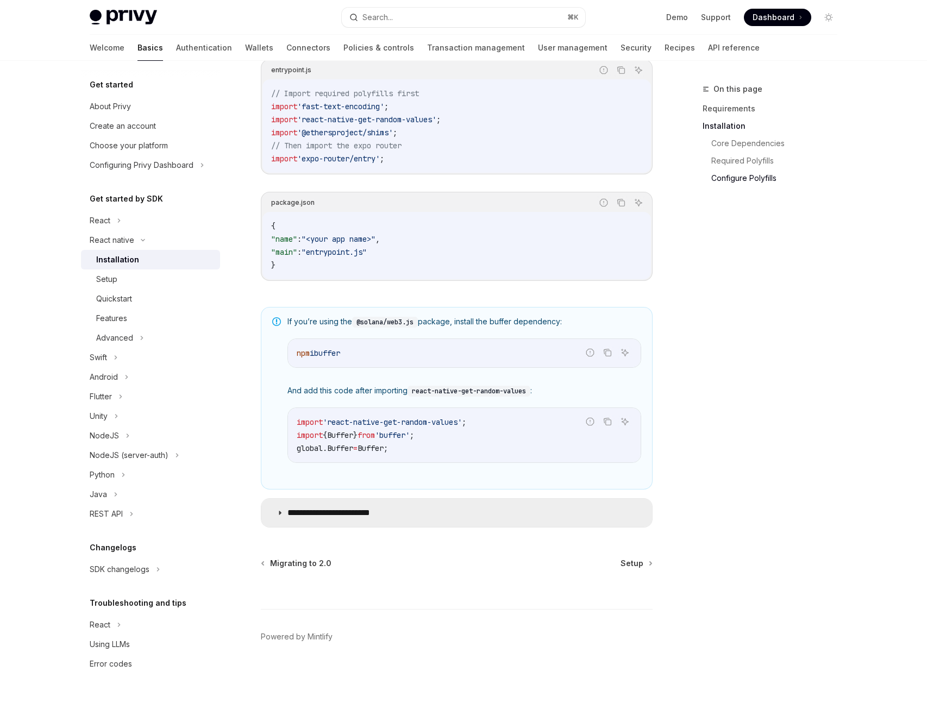
click at [358, 522] on summary "**********" at bounding box center [456, 513] width 391 height 28
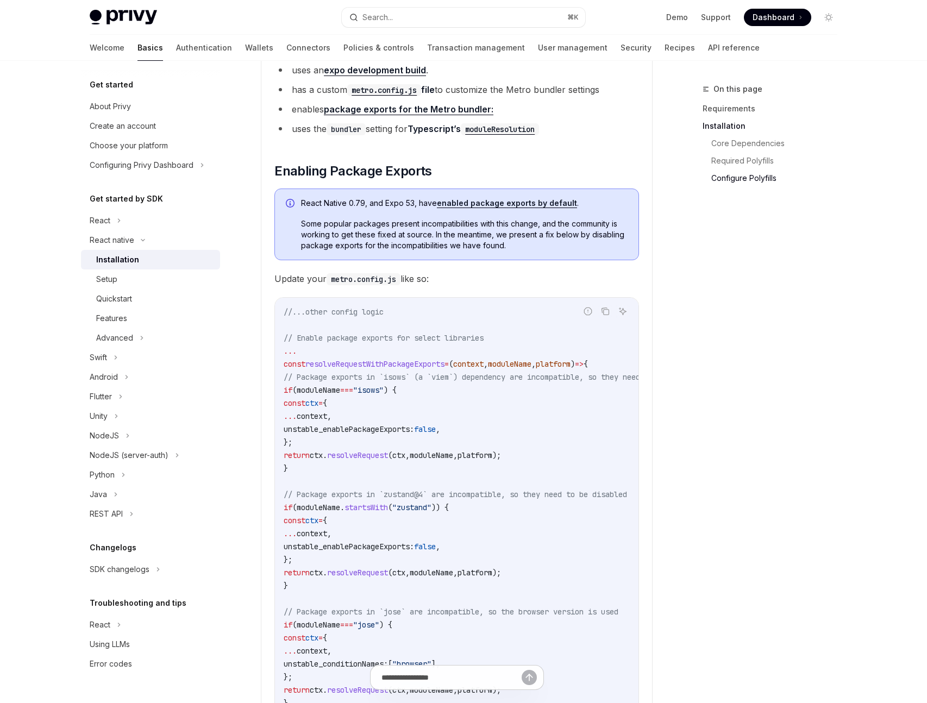
scroll to position [1319, 0]
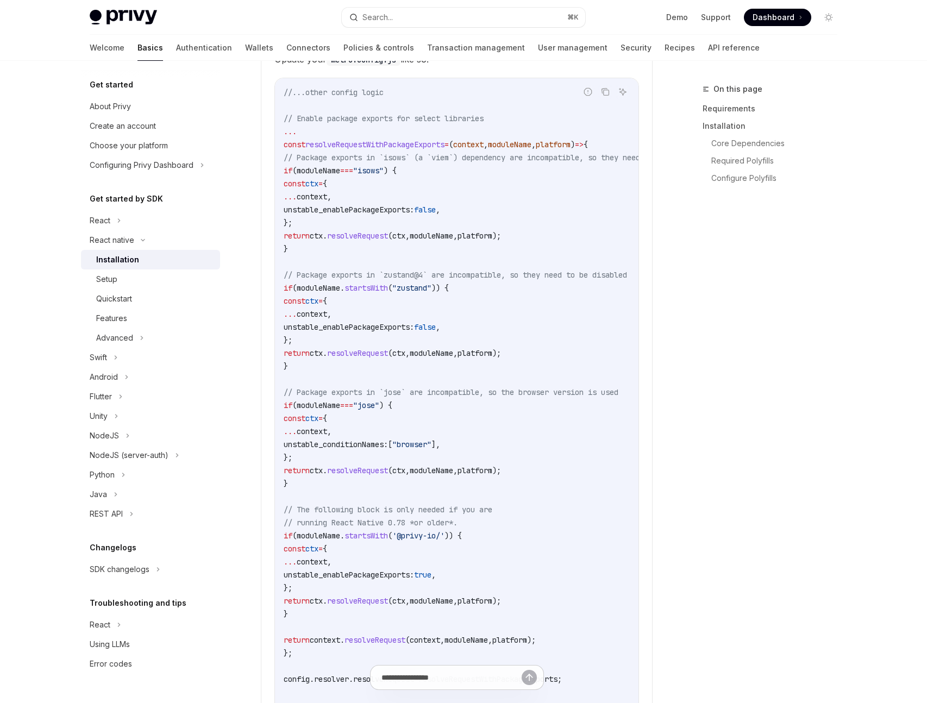
click at [593, 443] on code "//...other config logic // Enable package exports for select libraries ... cons…" at bounding box center [508, 405] width 448 height 639
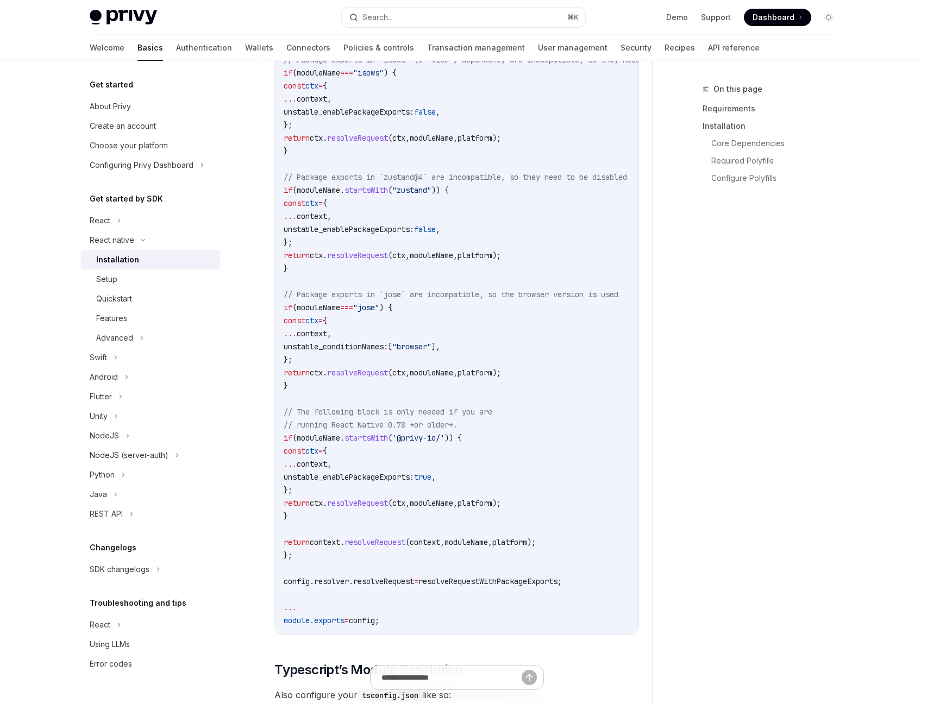
scroll to position [1430, 0]
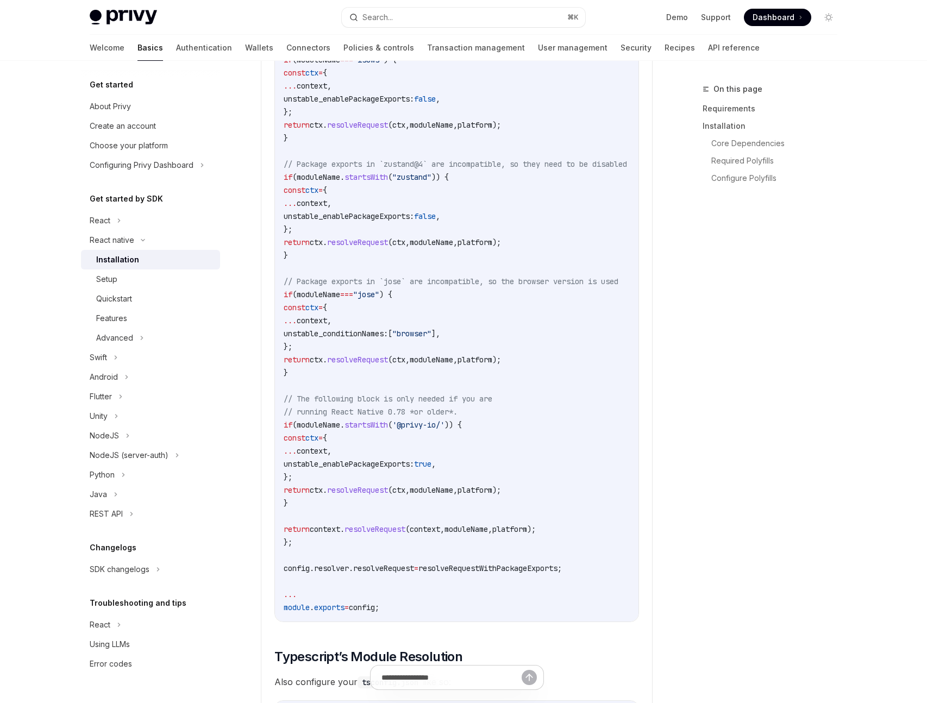
click at [580, 441] on code "//...other config logic // Enable package exports for select libraries ... cons…" at bounding box center [508, 294] width 448 height 639
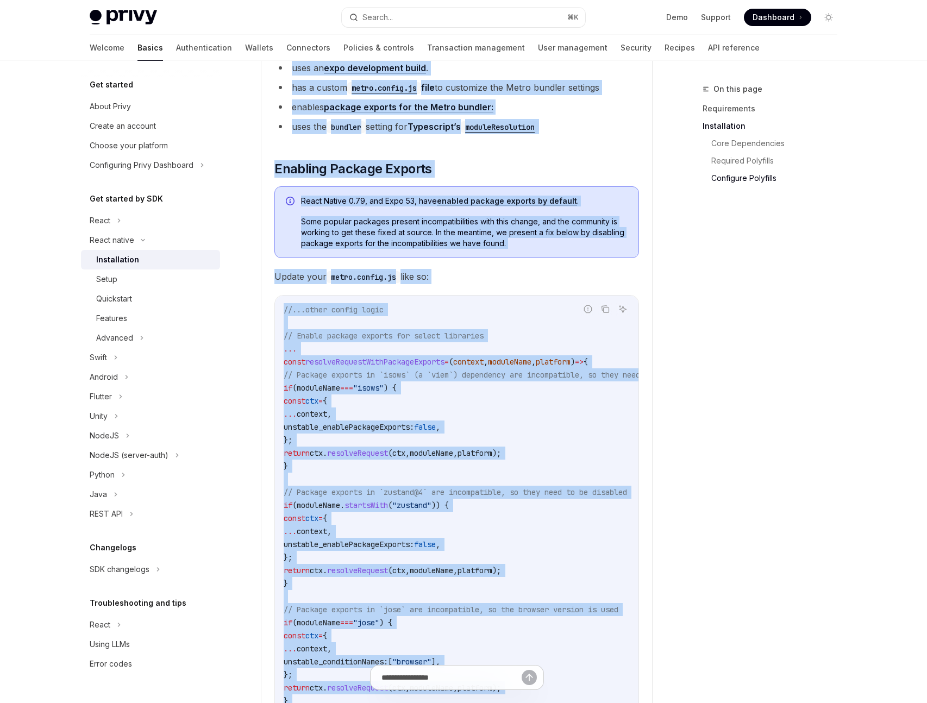
scroll to position [1048, 0]
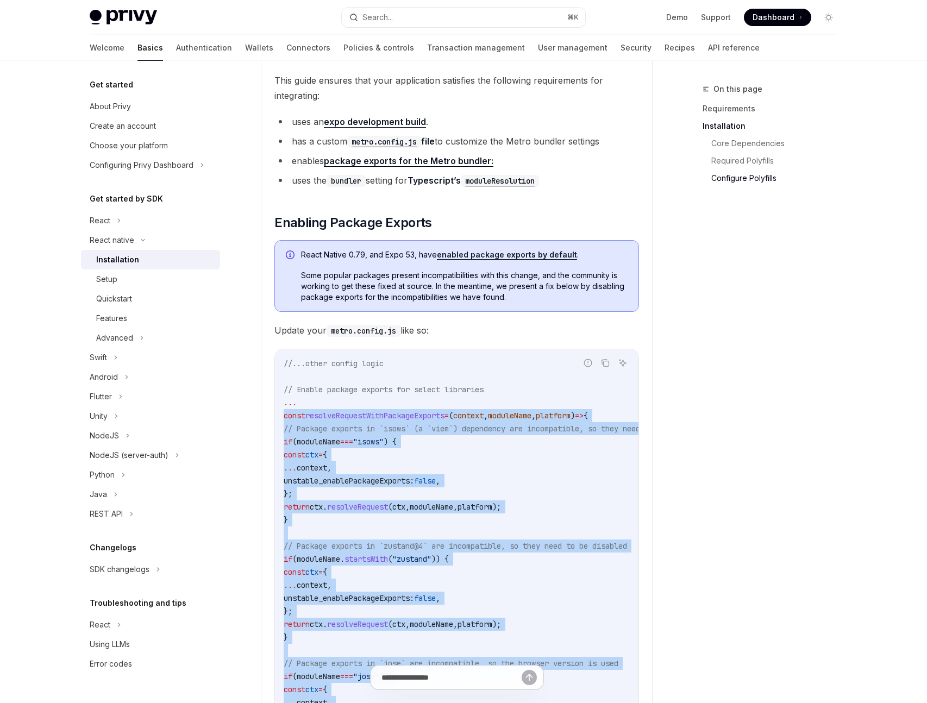
drag, startPoint x: 585, startPoint y: 407, endPoint x: 271, endPoint y: 420, distance: 314.0
click at [271, 420] on details "**********" at bounding box center [457, 635] width 392 height 1191
copy code "const resolveRequestWithPackageExports = ( context , moduleName , platform ) =>…"
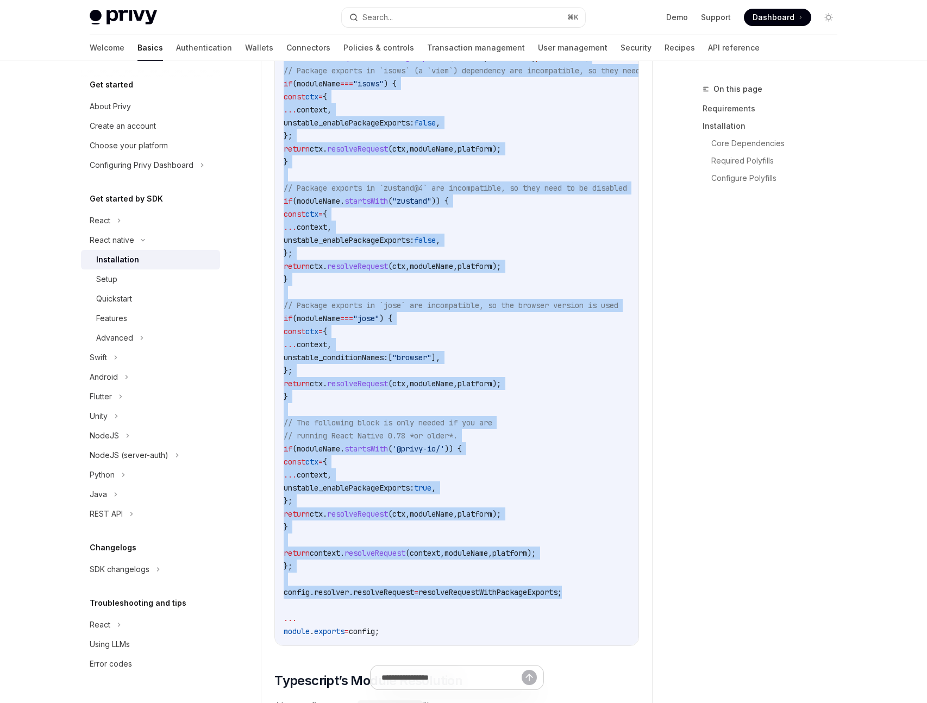
scroll to position [1740, 0]
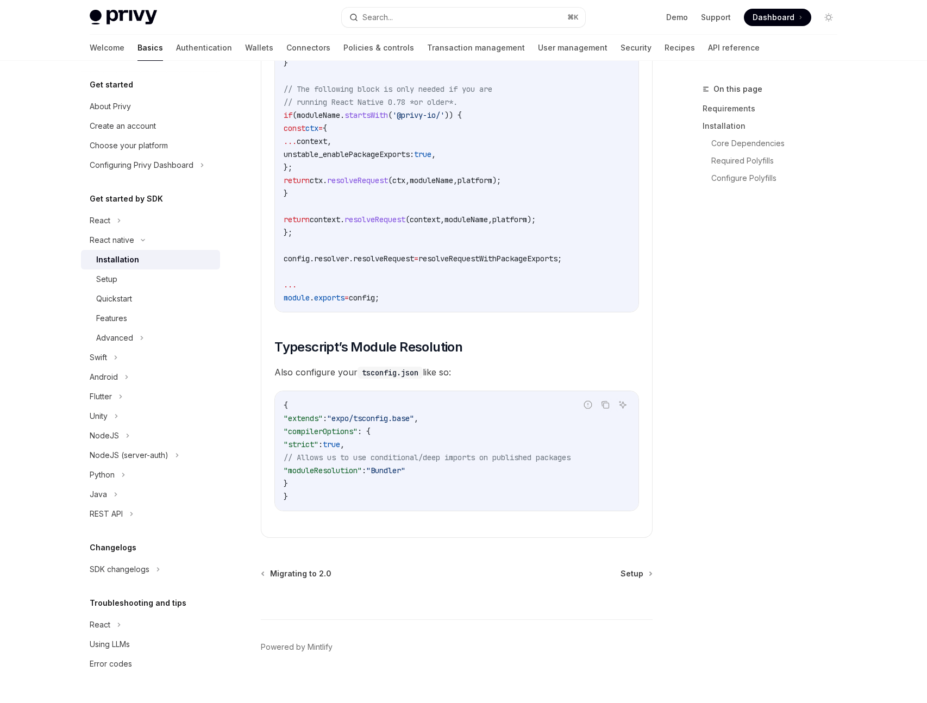
click at [777, 414] on div "On this page Requirements Installation Core Dependencies Required Polyfills Con…" at bounding box center [763, 393] width 165 height 621
click at [119, 279] on div "Setup" at bounding box center [154, 279] width 117 height 13
type textarea "*"
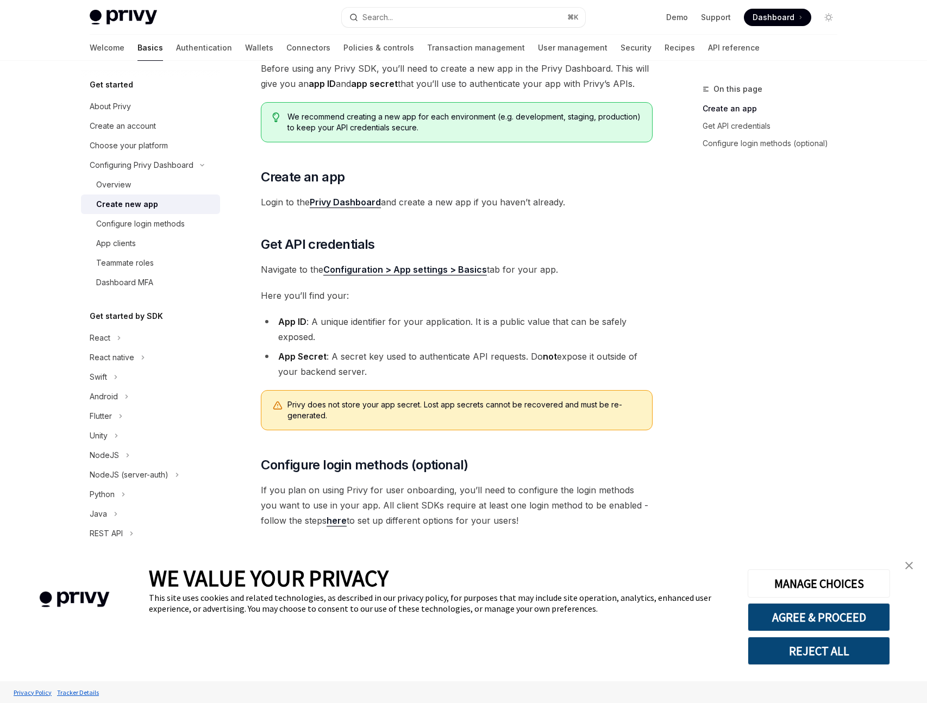
scroll to position [77, 0]
click at [915, 569] on link "close banner" at bounding box center [910, 566] width 22 height 22
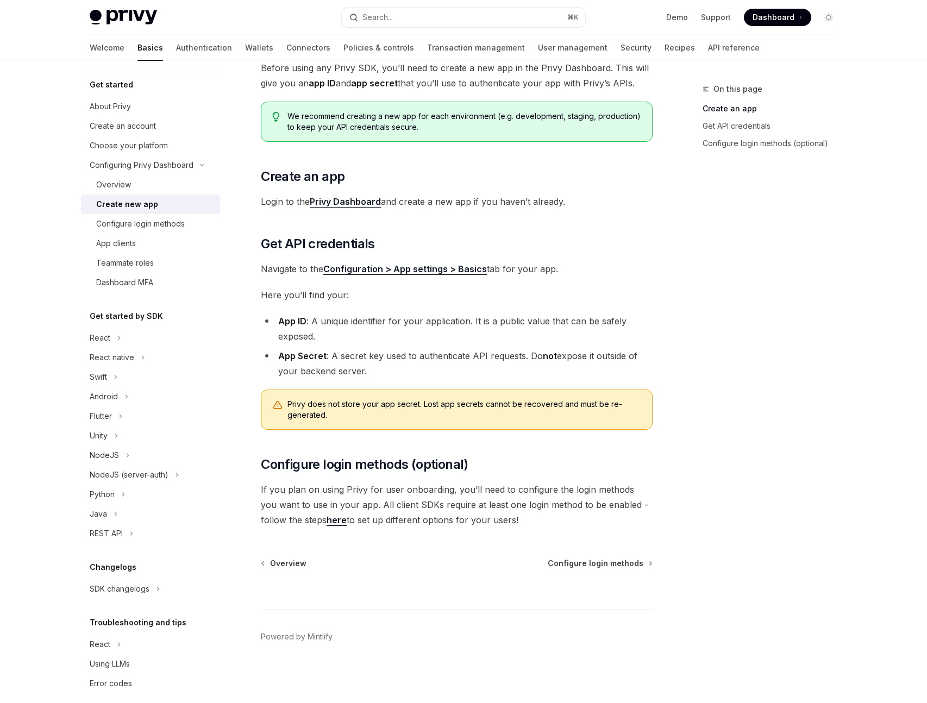
scroll to position [74, 0]
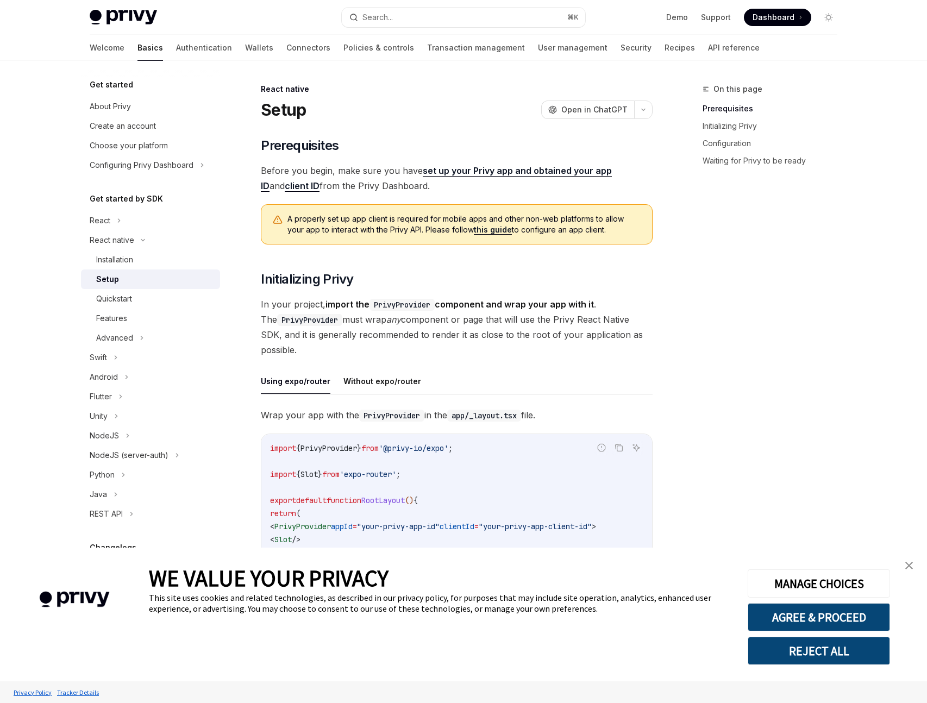
click at [709, 319] on div "On this page Prerequisites Initializing Privy Configuration Waiting for Privy t…" at bounding box center [763, 393] width 165 height 621
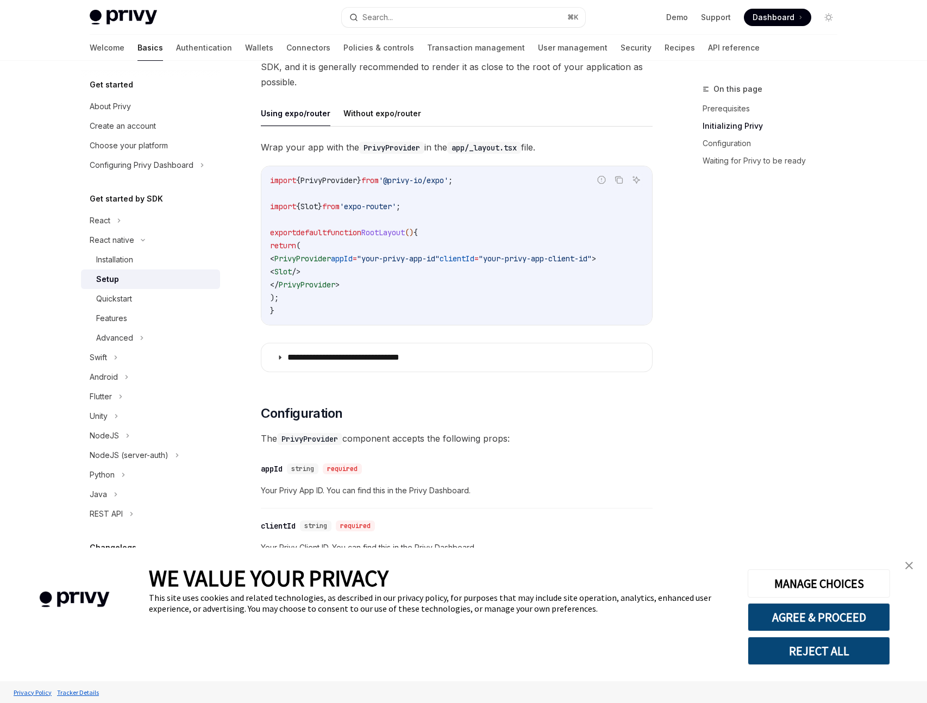
scroll to position [267, 0]
click at [372, 346] on div "**********" at bounding box center [457, 259] width 392 height 239
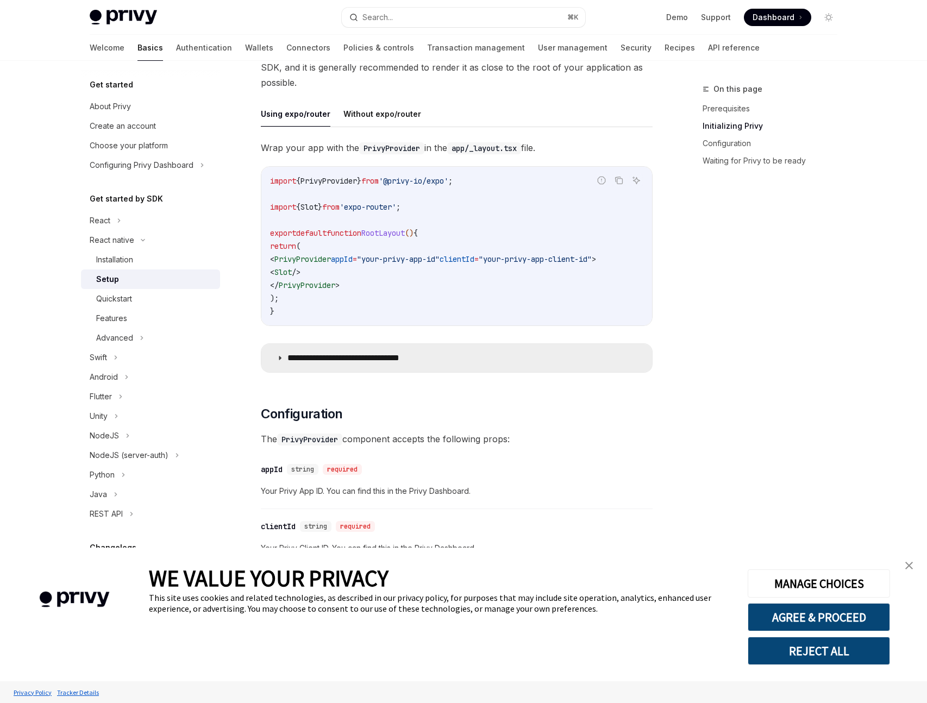
click at [369, 353] on summary "**********" at bounding box center [456, 358] width 391 height 28
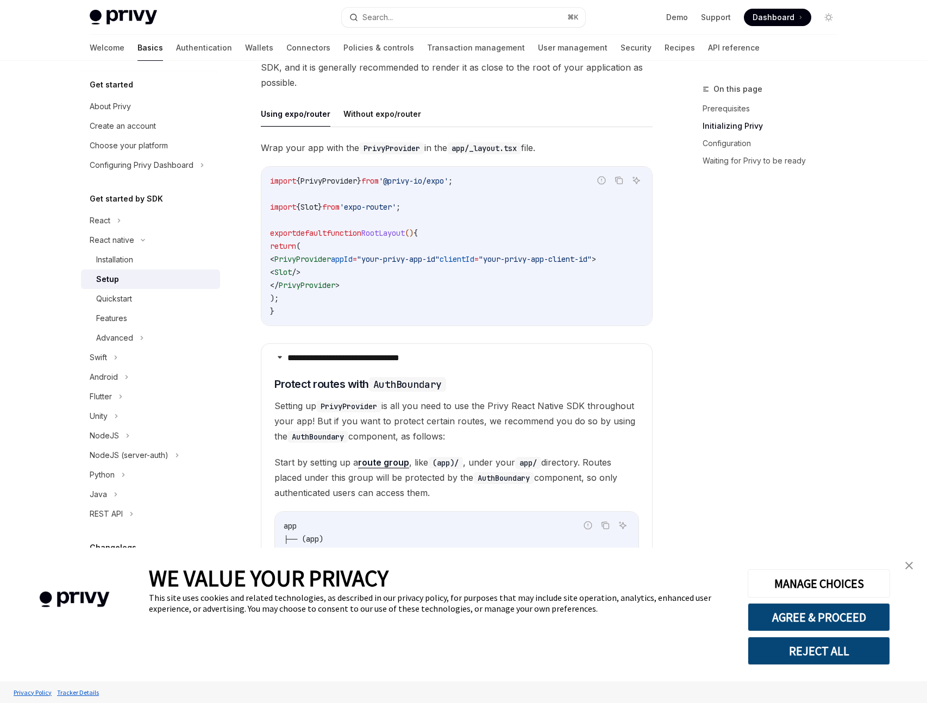
click at [913, 566] on img "close banner" at bounding box center [910, 566] width 8 height 8
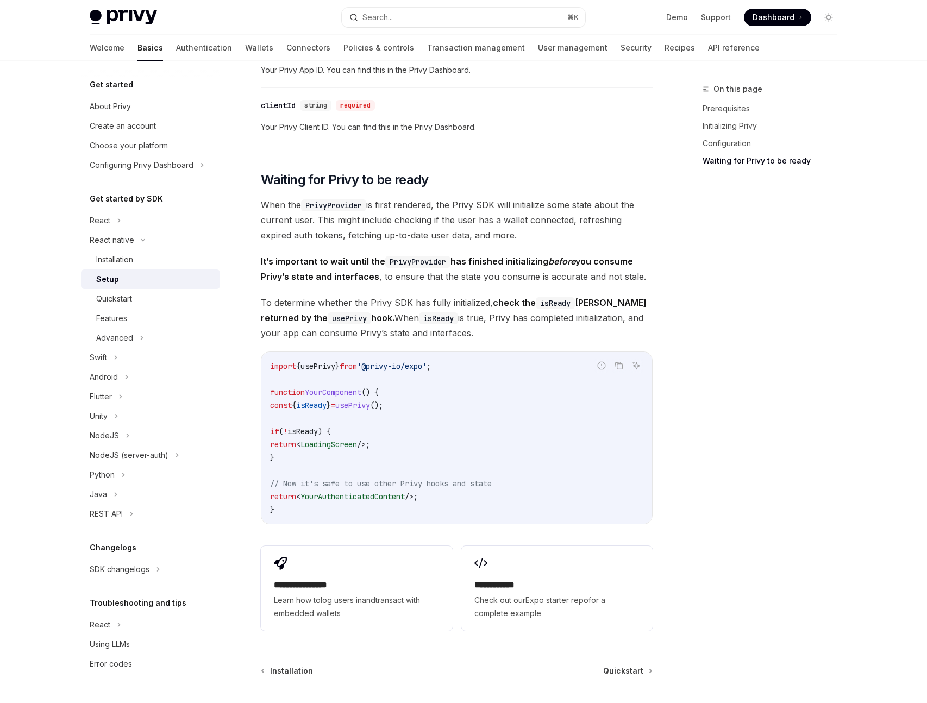
scroll to position [1464, 0]
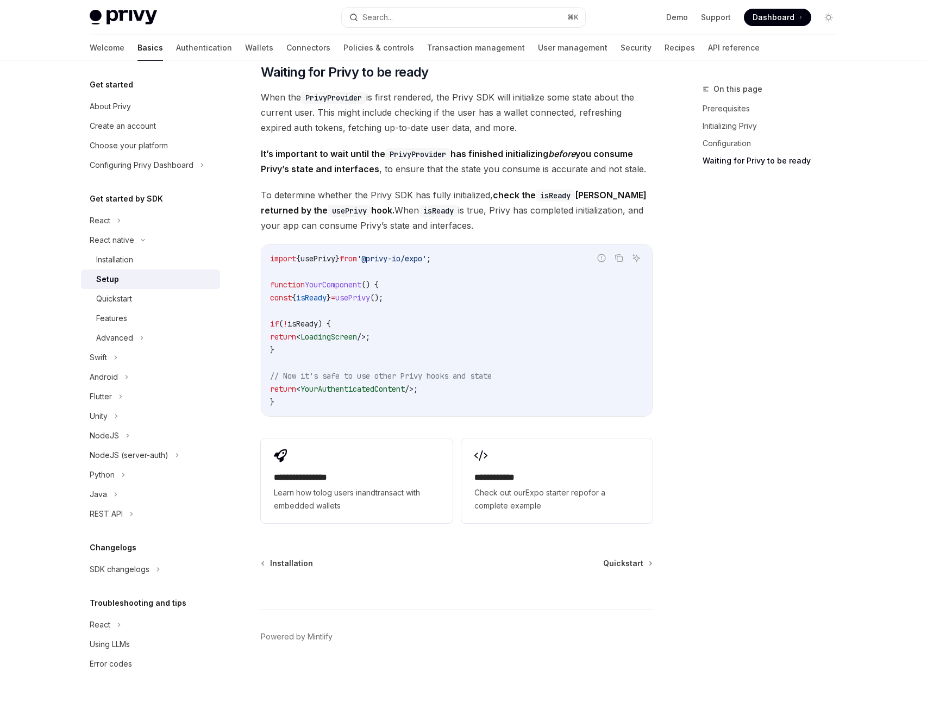
click at [389, 394] on span "YourAuthenticatedContent" at bounding box center [353, 389] width 104 height 10
click at [465, 390] on code "import { usePrivy } from '@privy-io/expo' ; function YourComponent () { const {…" at bounding box center [456, 330] width 373 height 157
drag, startPoint x: 468, startPoint y: 388, endPoint x: 251, endPoint y: 377, distance: 217.2
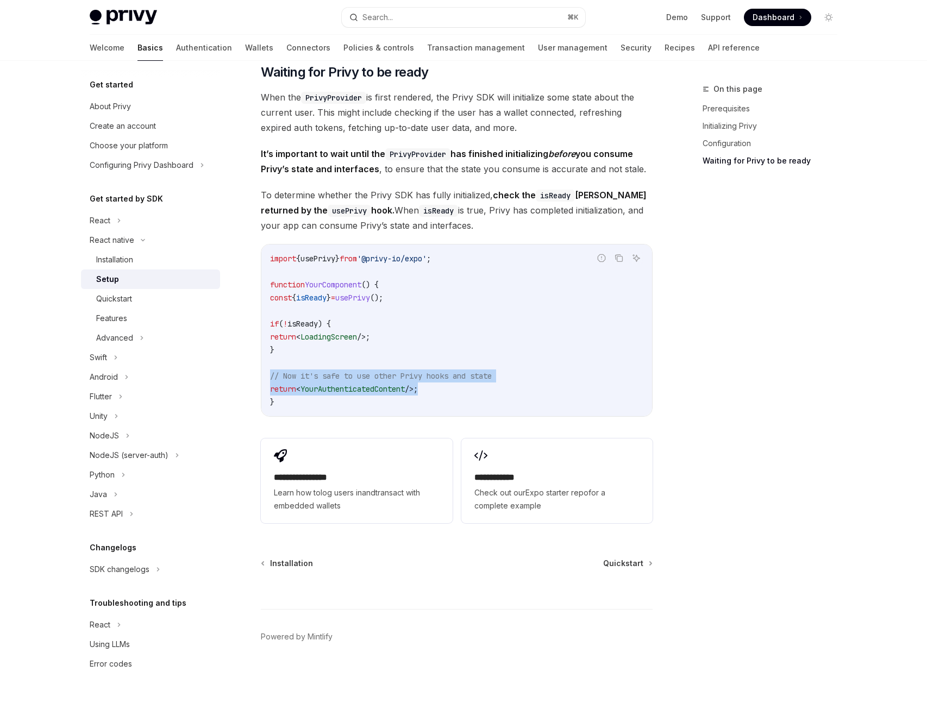
click at [445, 364] on code "import { usePrivy } from '@privy-io/expo' ; function YourComponent () { const {…" at bounding box center [456, 330] width 373 height 157
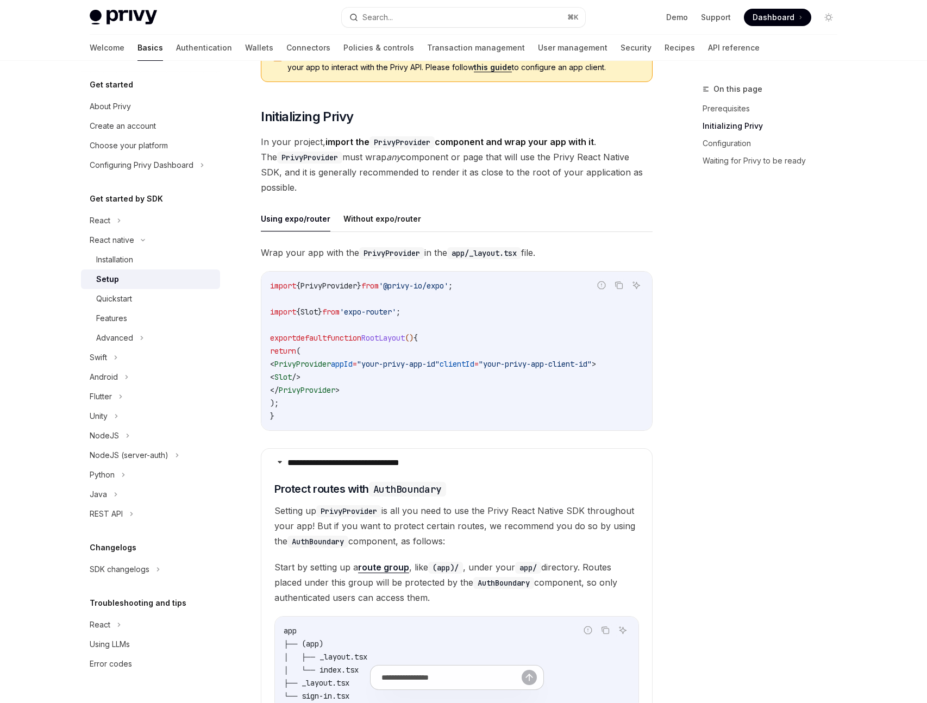
scroll to position [543, 0]
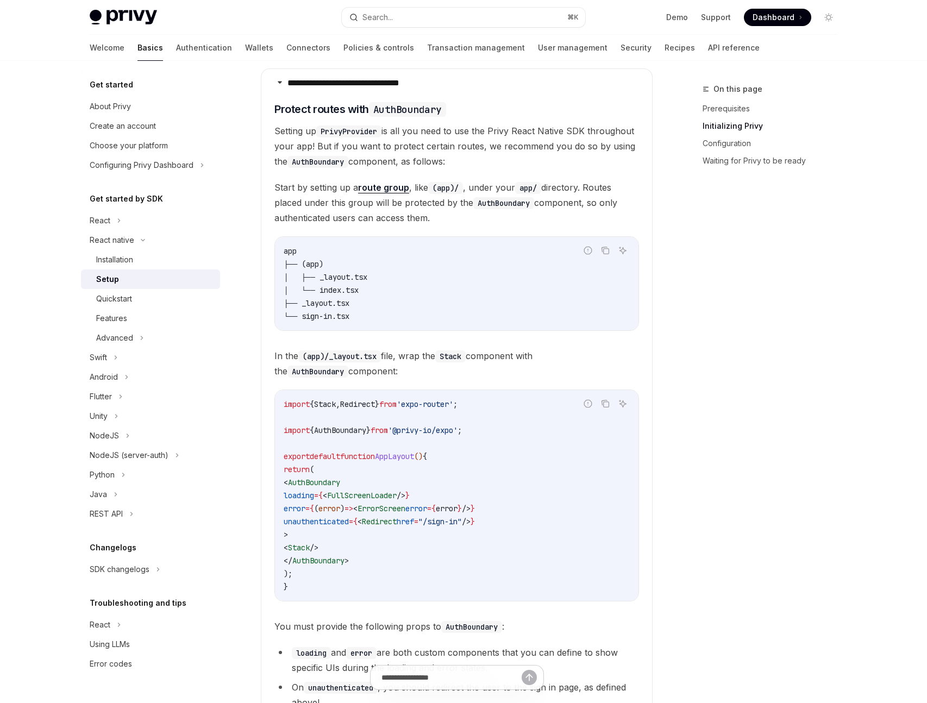
click at [329, 488] on span "AuthBoundary" at bounding box center [314, 483] width 52 height 10
click at [351, 493] on code "import { Stack , Redirect } from 'expo-router' ; import { AuthBoundary } from '…" at bounding box center [457, 496] width 346 height 196
copy span "AuthBoundary"
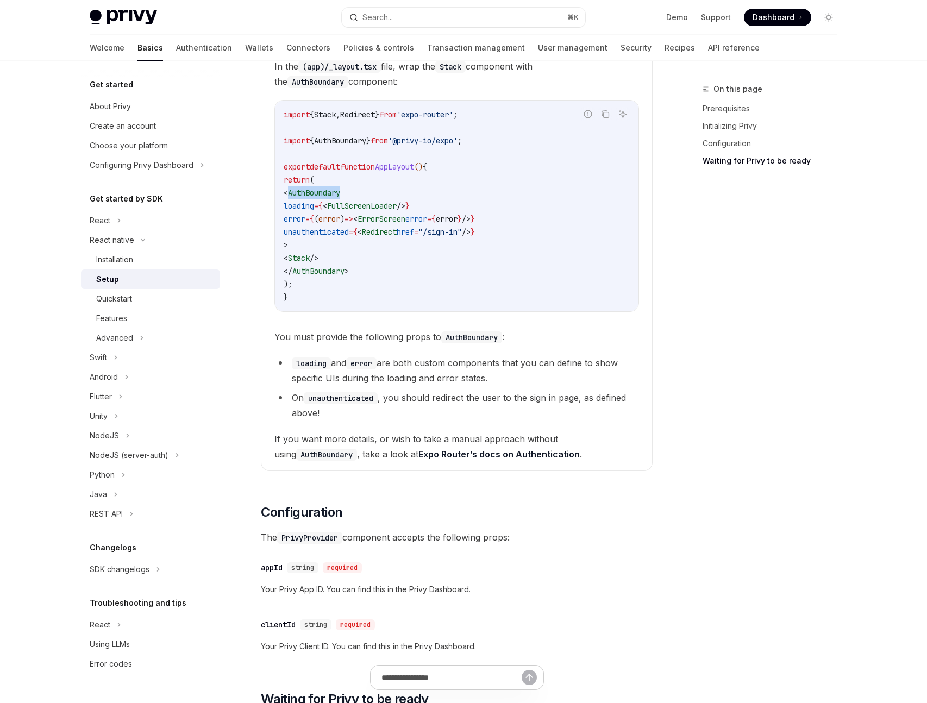
scroll to position [830, 0]
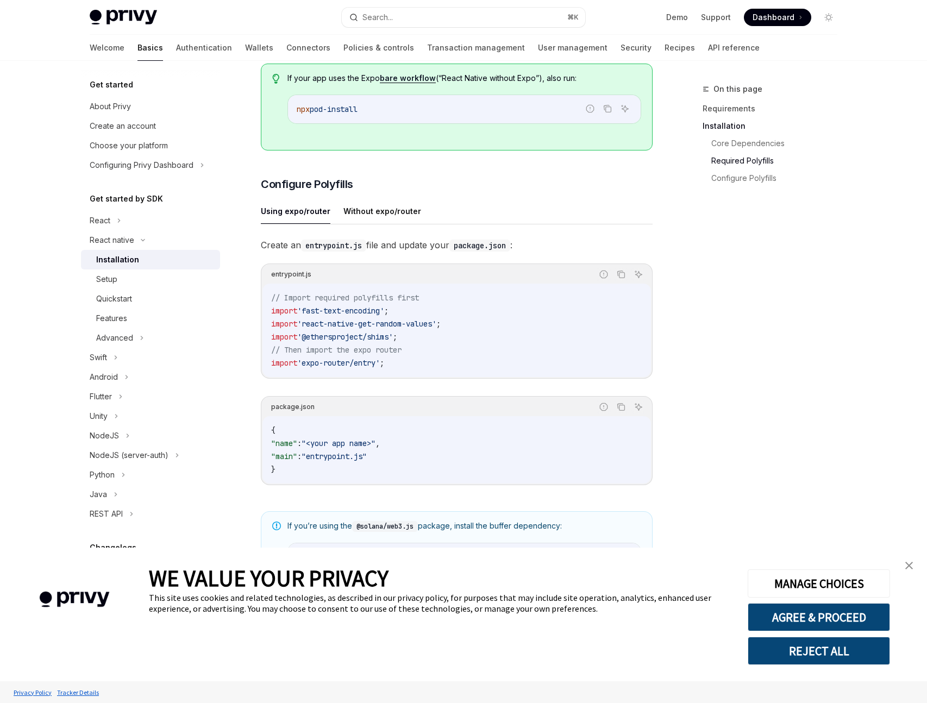
scroll to position [593, 0]
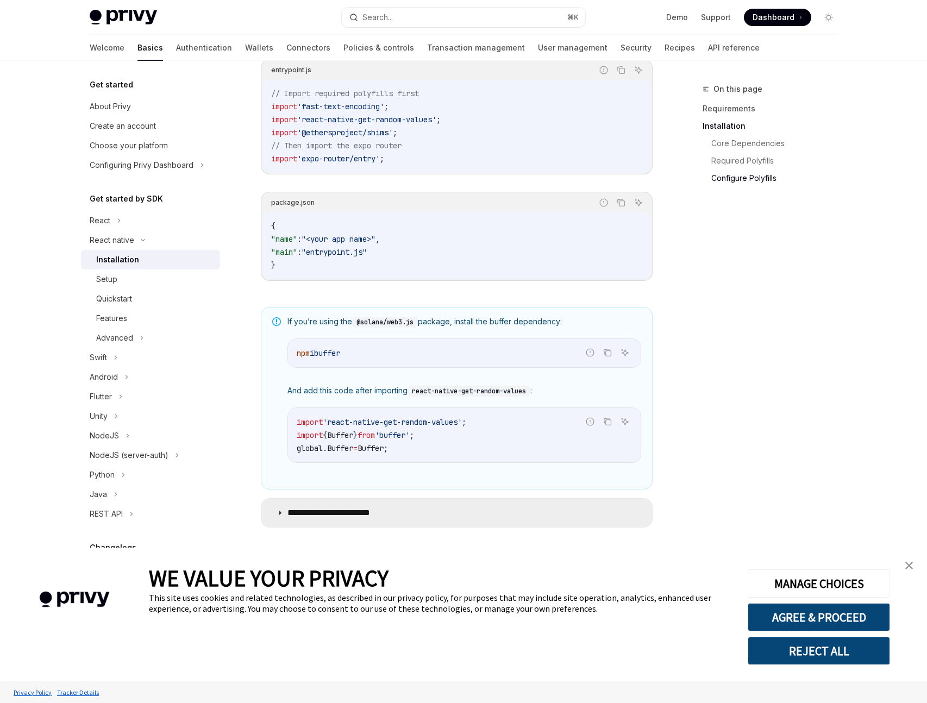
click at [367, 510] on p "**********" at bounding box center [340, 513] width 105 height 11
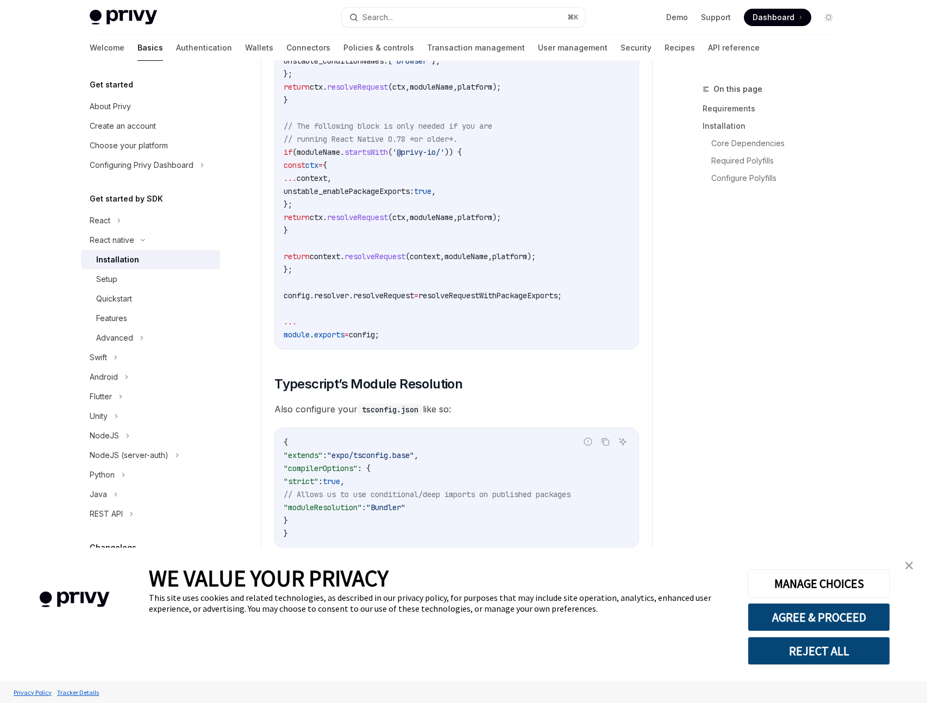
scroll to position [1759, 0]
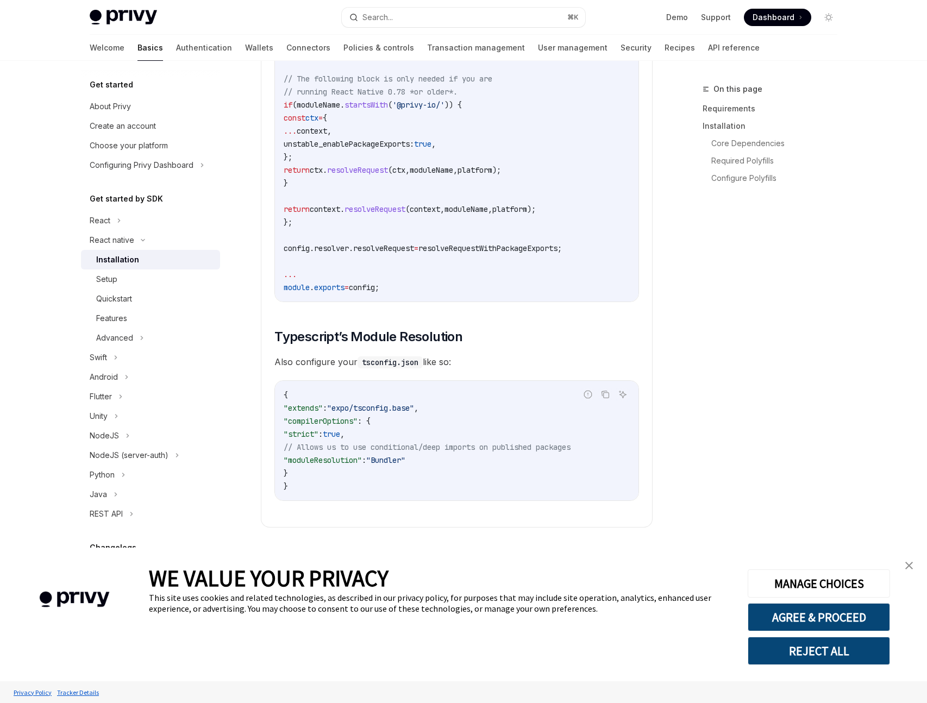
click at [406, 462] on span ""Bundler"" at bounding box center [385, 461] width 39 height 10
click at [454, 460] on code "{ "extends" : "expo/tsconfig.base" , "compilerOptions" : { "strict" : true , //…" at bounding box center [457, 441] width 346 height 104
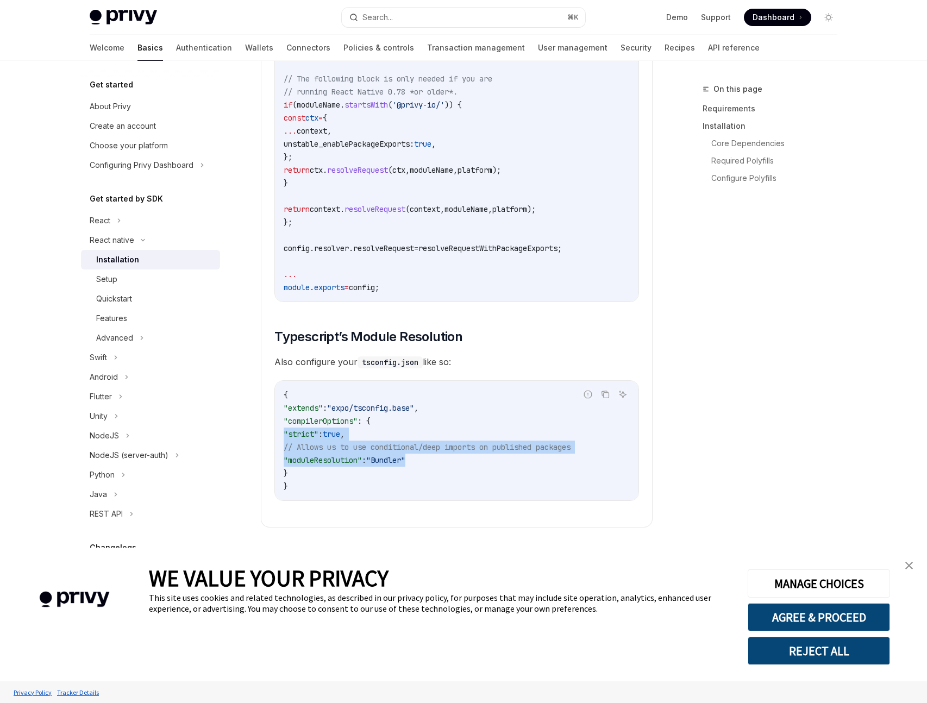
drag, startPoint x: 463, startPoint y: 460, endPoint x: 243, endPoint y: 436, distance: 221.0
copy code ""strict" : true , // Allows us to use conditional/deep imports on published pac…"
click at [117, 282] on div "Setup" at bounding box center [154, 279] width 117 height 13
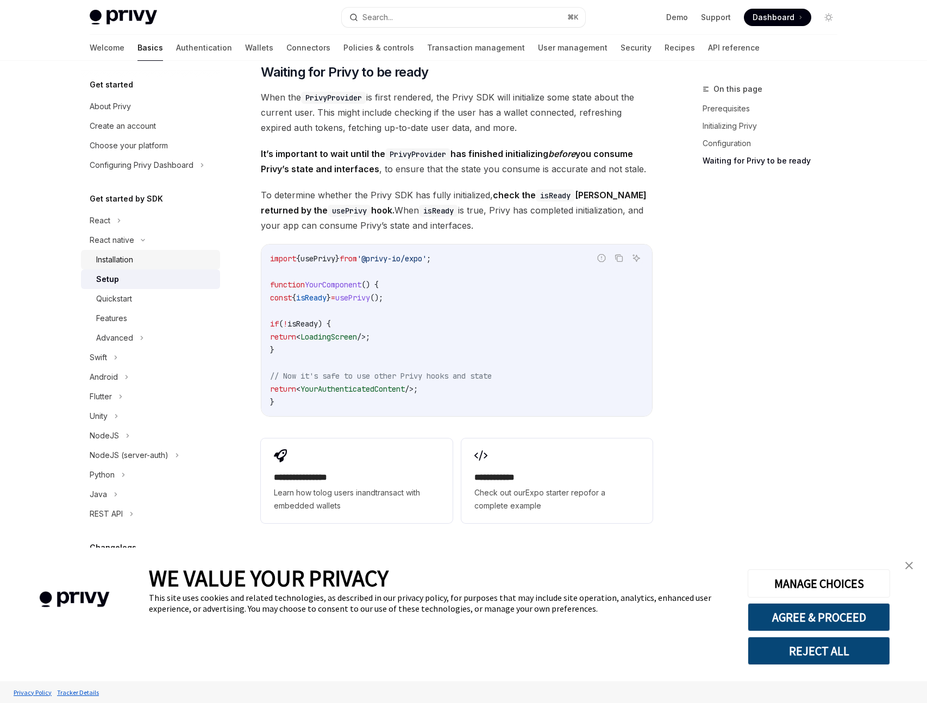
scroll to position [795, 0]
click at [124, 295] on div "Quickstart" at bounding box center [114, 298] width 36 height 13
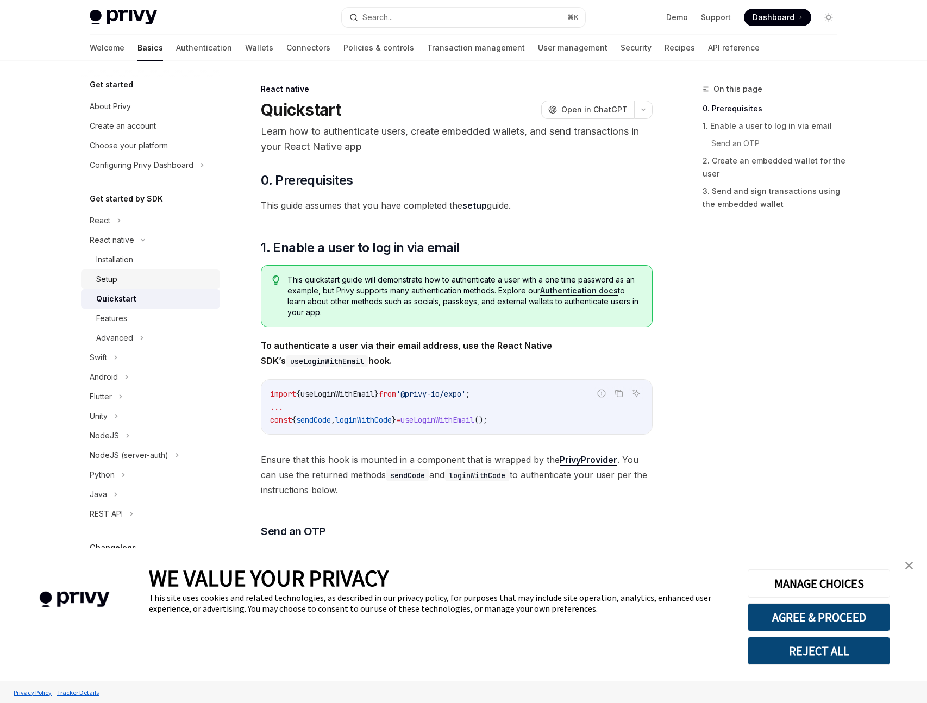
click at [108, 284] on div "Setup" at bounding box center [106, 279] width 21 height 13
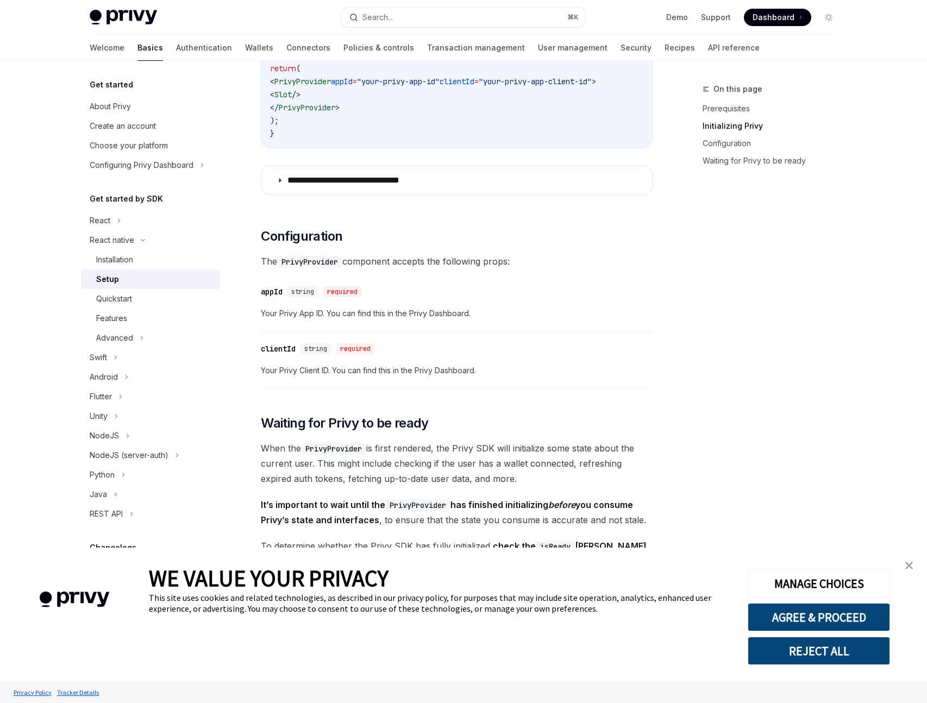
scroll to position [217, 0]
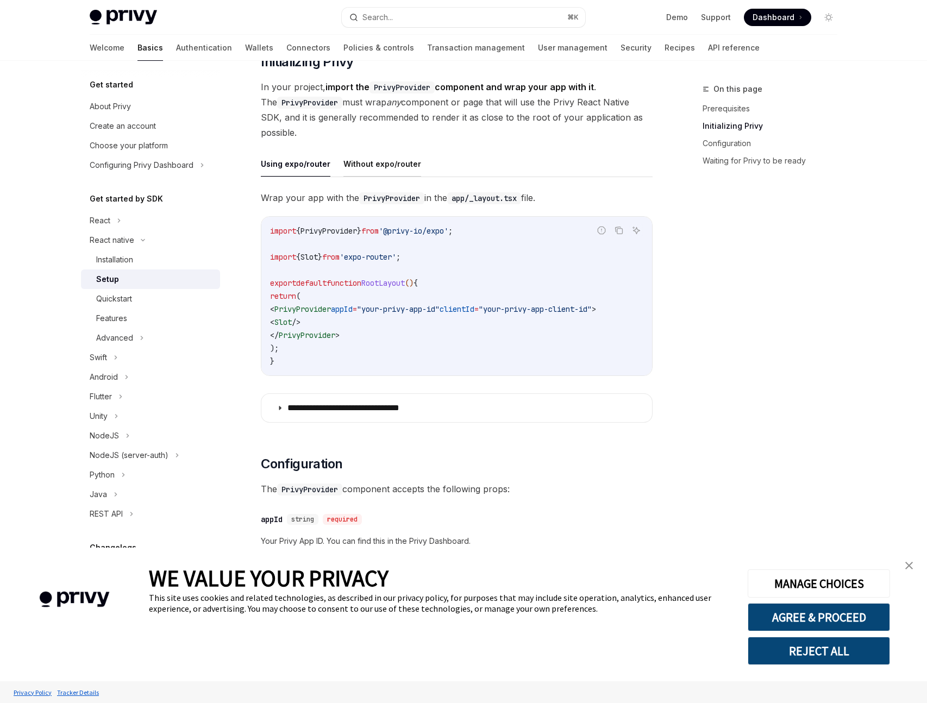
click at [354, 164] on button "Without expo/router" at bounding box center [383, 164] width 78 height 26
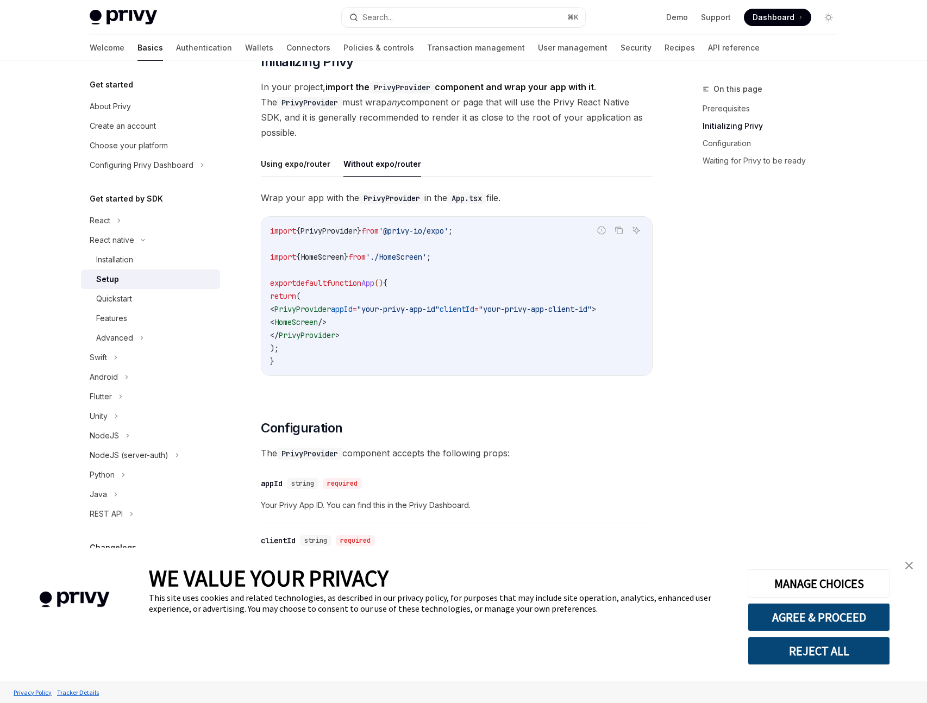
click at [385, 164] on button "Without expo/router" at bounding box center [383, 164] width 78 height 26
click at [285, 164] on button "Using expo/router" at bounding box center [296, 164] width 70 height 26
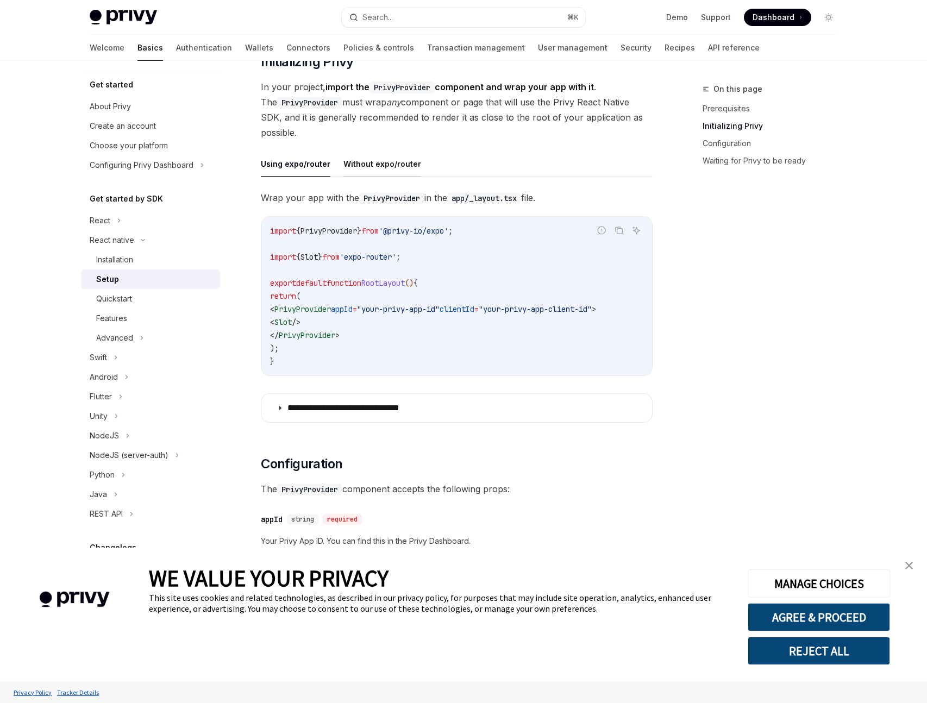
click at [369, 161] on button "Without expo/router" at bounding box center [383, 164] width 78 height 26
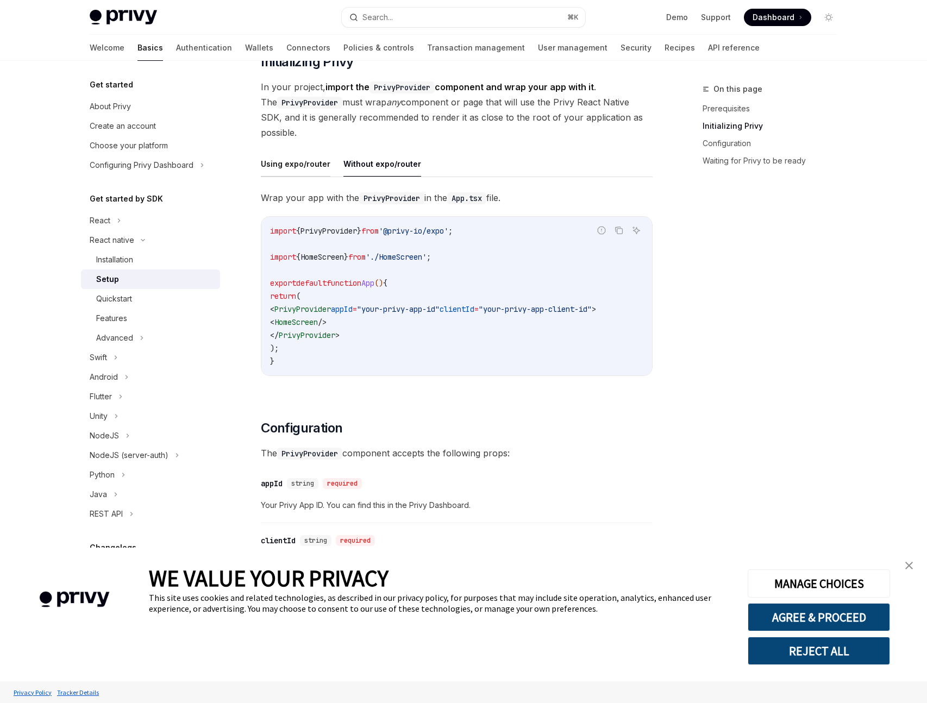
click at [285, 166] on button "Using expo/router" at bounding box center [296, 164] width 70 height 26
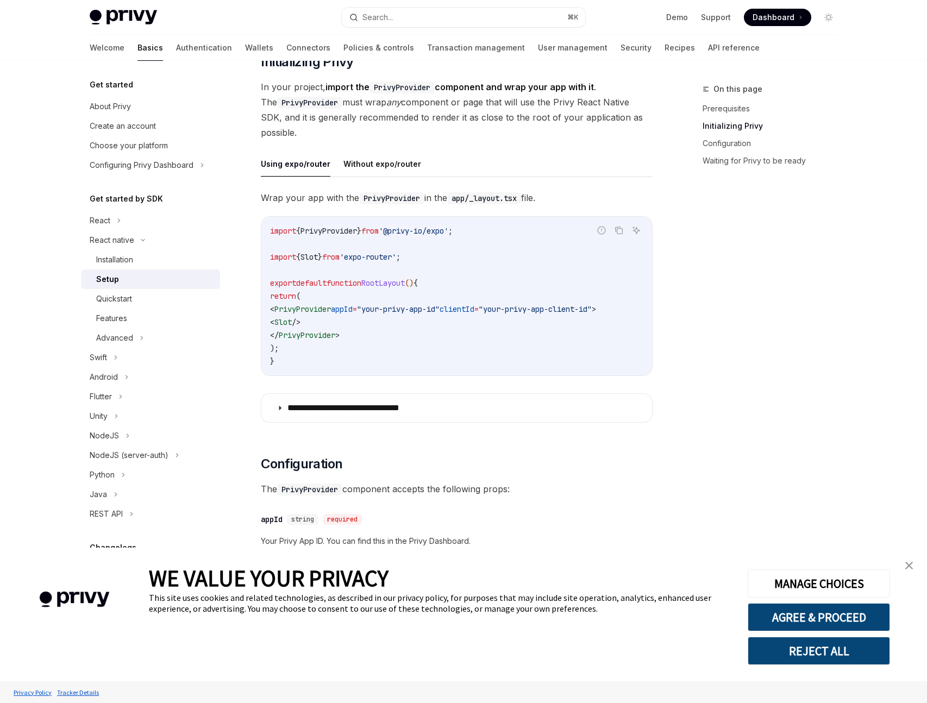
click at [326, 173] on button "Using expo/router" at bounding box center [296, 164] width 70 height 26
click at [368, 176] on button "Without expo/router" at bounding box center [383, 164] width 78 height 26
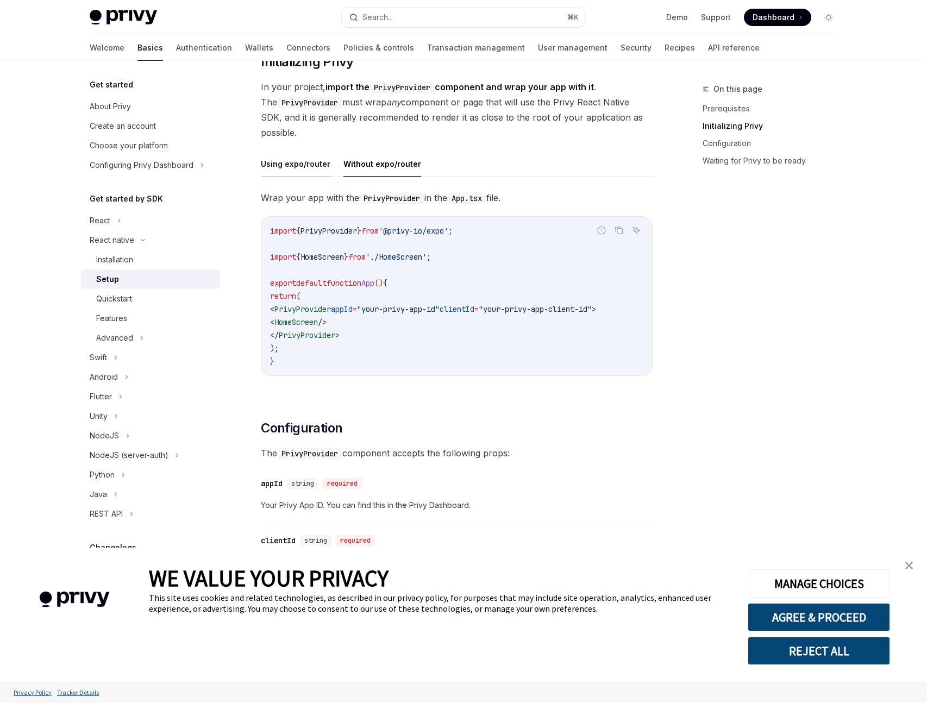
click at [279, 173] on button "Using expo/router" at bounding box center [296, 164] width 70 height 26
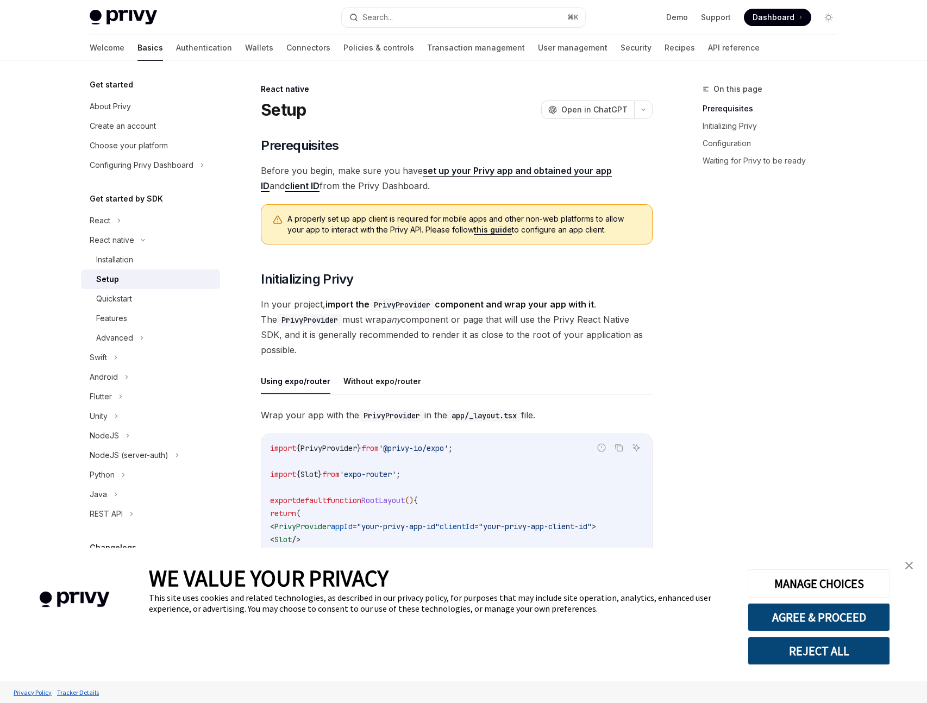
click at [104, 279] on div "Setup" at bounding box center [107, 279] width 23 height 13
type textarea "*"
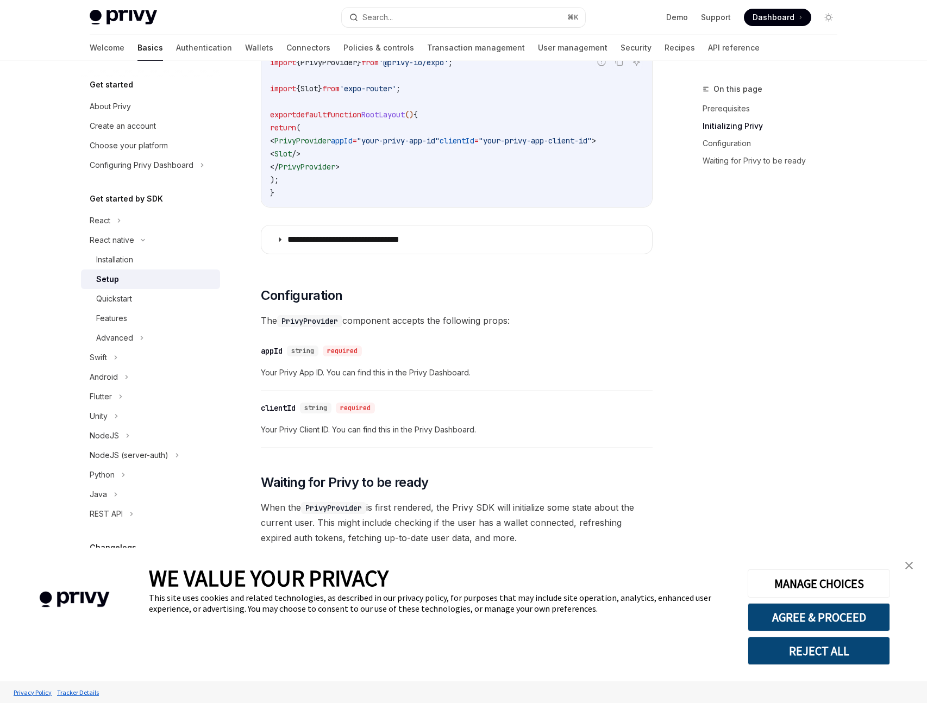
scroll to position [420, 0]
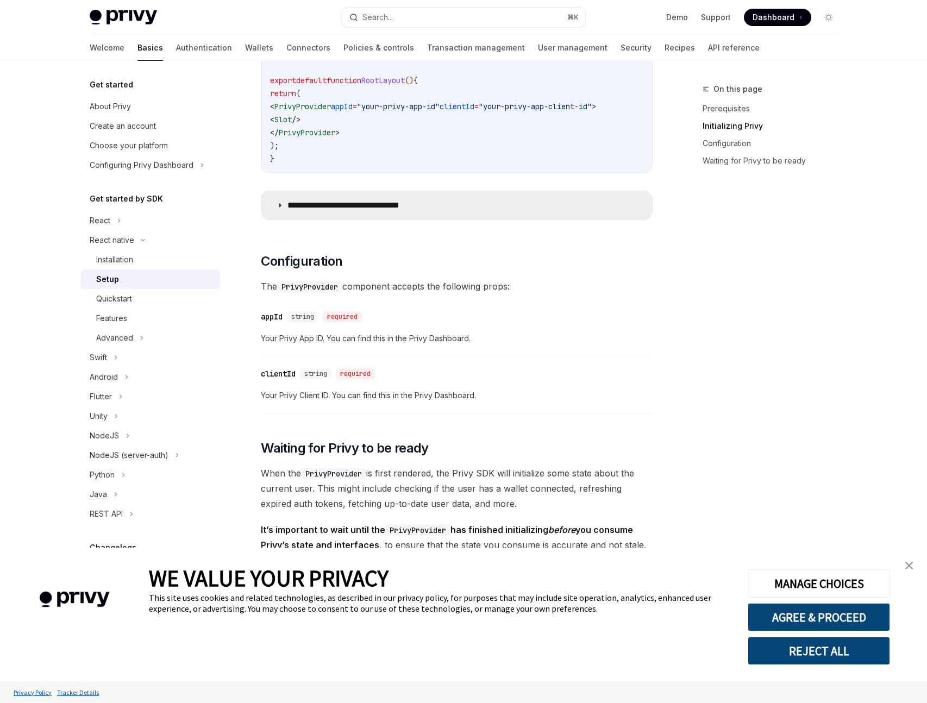
click at [411, 215] on summary "**********" at bounding box center [456, 205] width 391 height 28
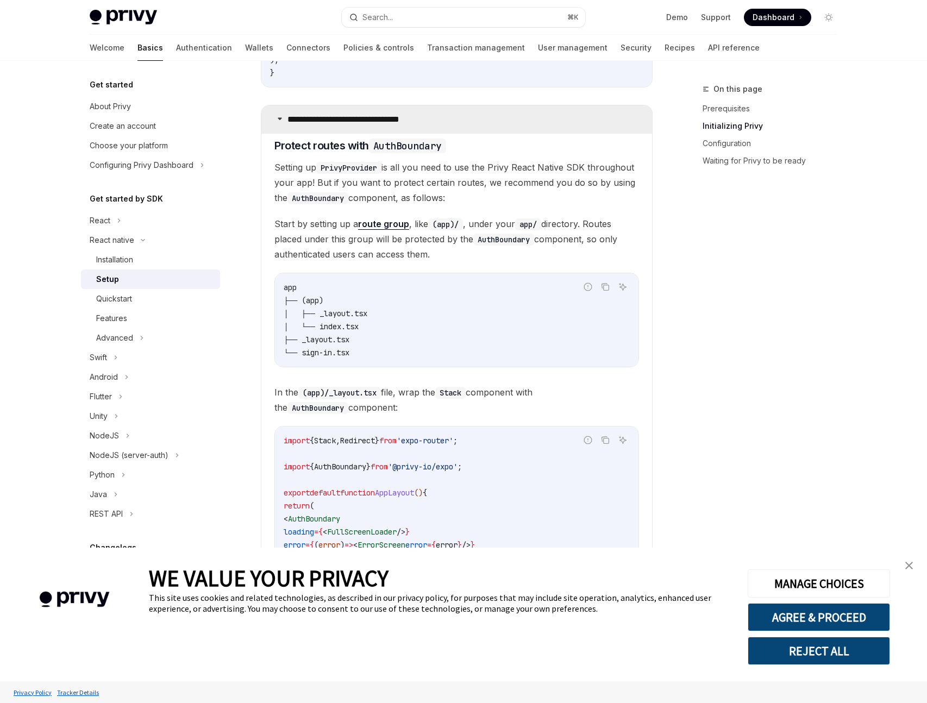
scroll to position [508, 0]
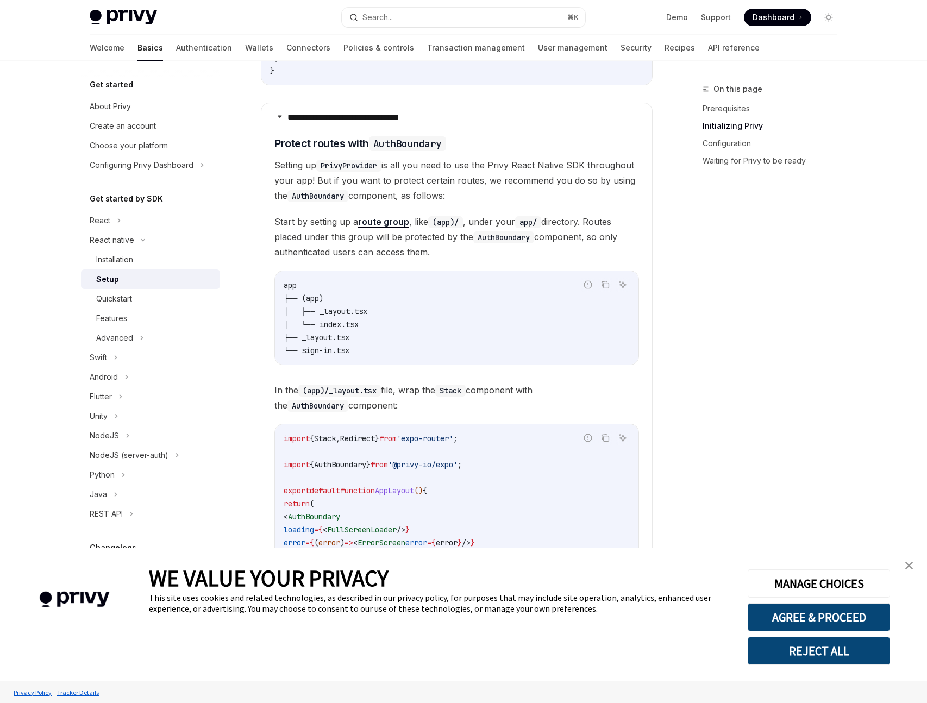
click at [454, 171] on span "Setting up PrivyProvider is all you need to use the Privy React Native SDK thro…" at bounding box center [457, 181] width 365 height 46
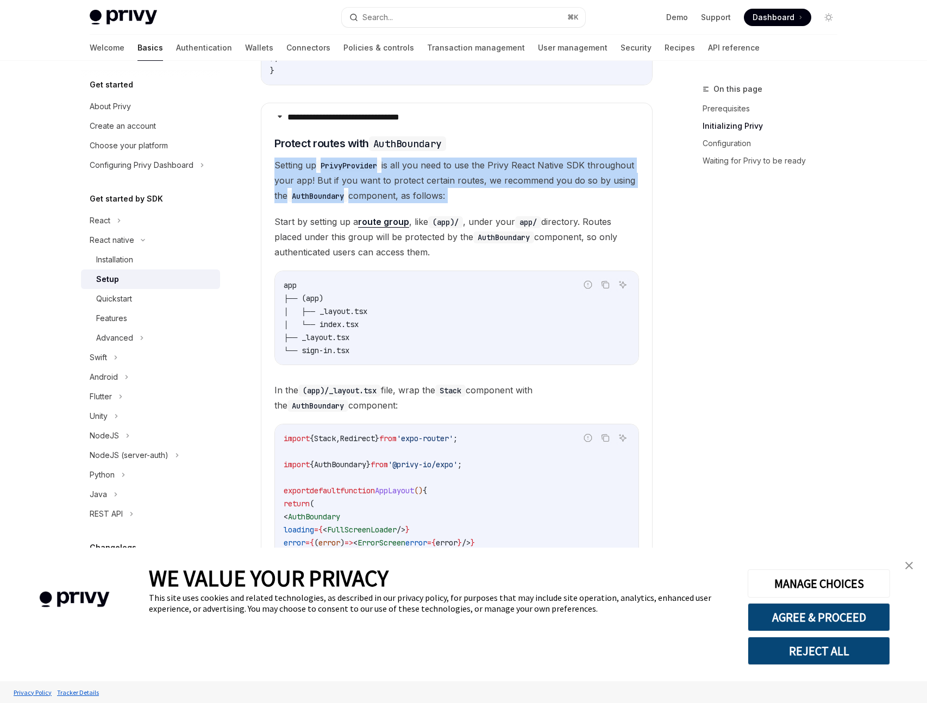
click at [454, 171] on span "Setting up PrivyProvider is all you need to use the Privy React Native SDK thro…" at bounding box center [457, 181] width 365 height 46
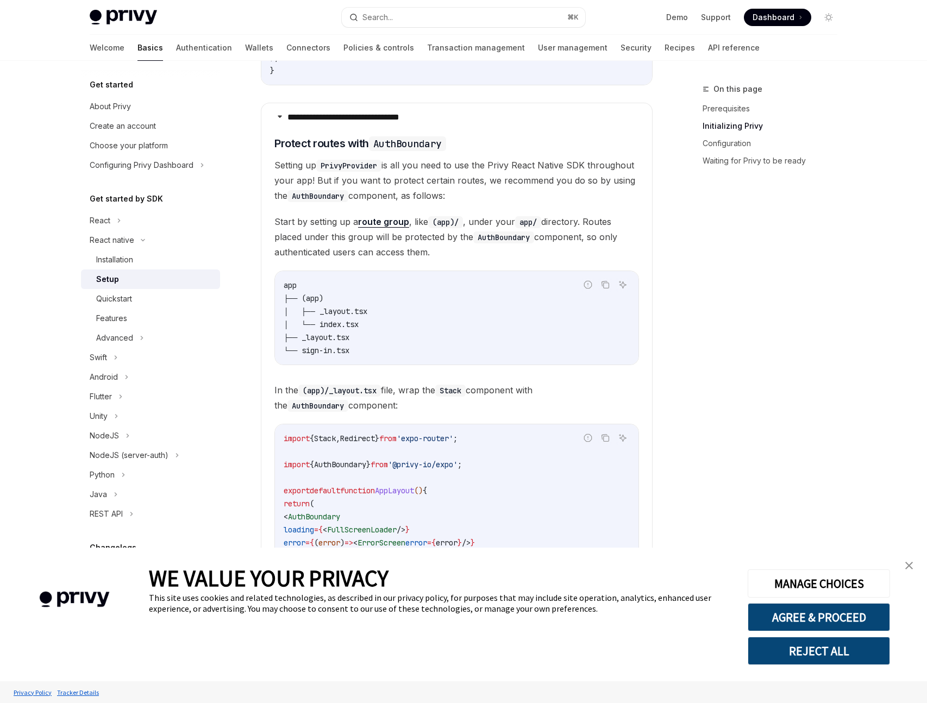
click at [470, 210] on children "​ Protect routes with AuthBoundary Setting up PrivyProvider is all you need to …" at bounding box center [457, 461] width 365 height 650
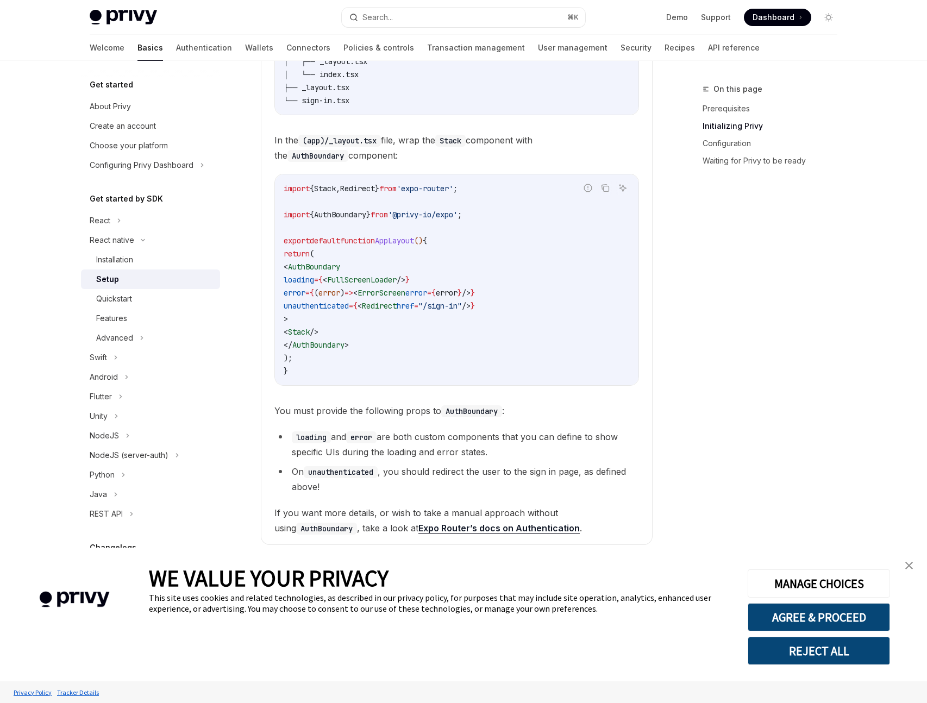
scroll to position [809, 0]
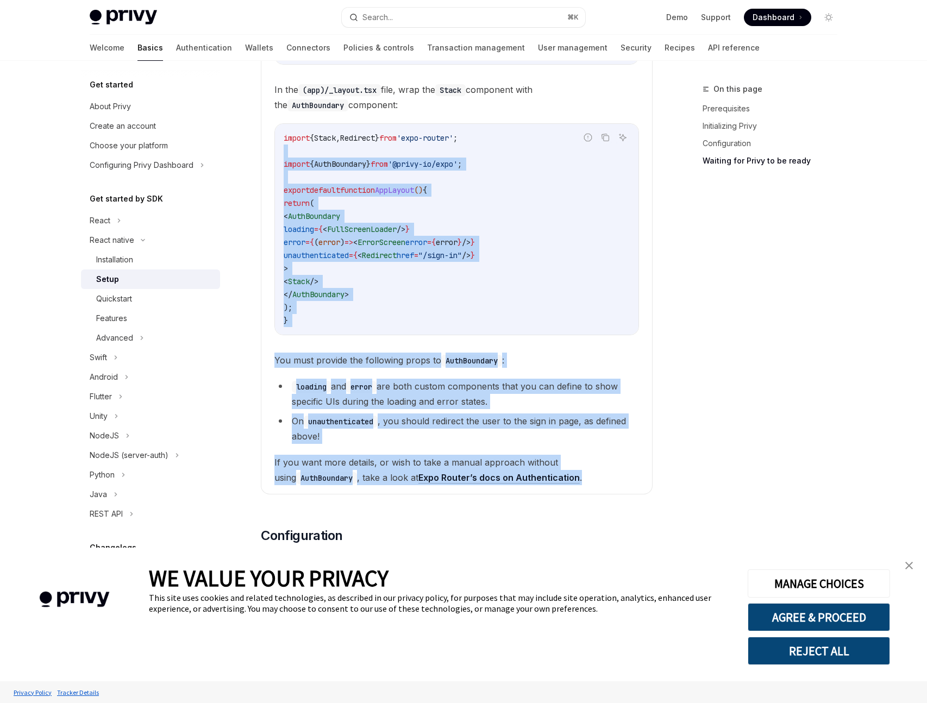
drag, startPoint x: 591, startPoint y: 481, endPoint x: 372, endPoint y: 150, distance: 397.5
click at [372, 150] on children "​ Protect routes with AuthBoundary Setting up PrivyProvider is all you need to …" at bounding box center [457, 160] width 365 height 650
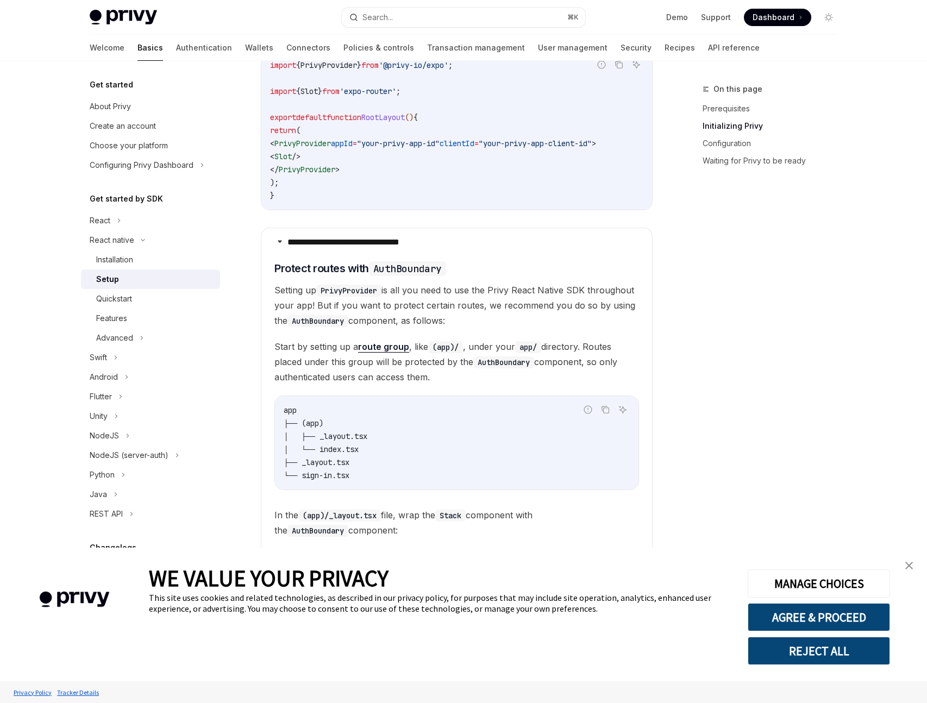
scroll to position [381, 0]
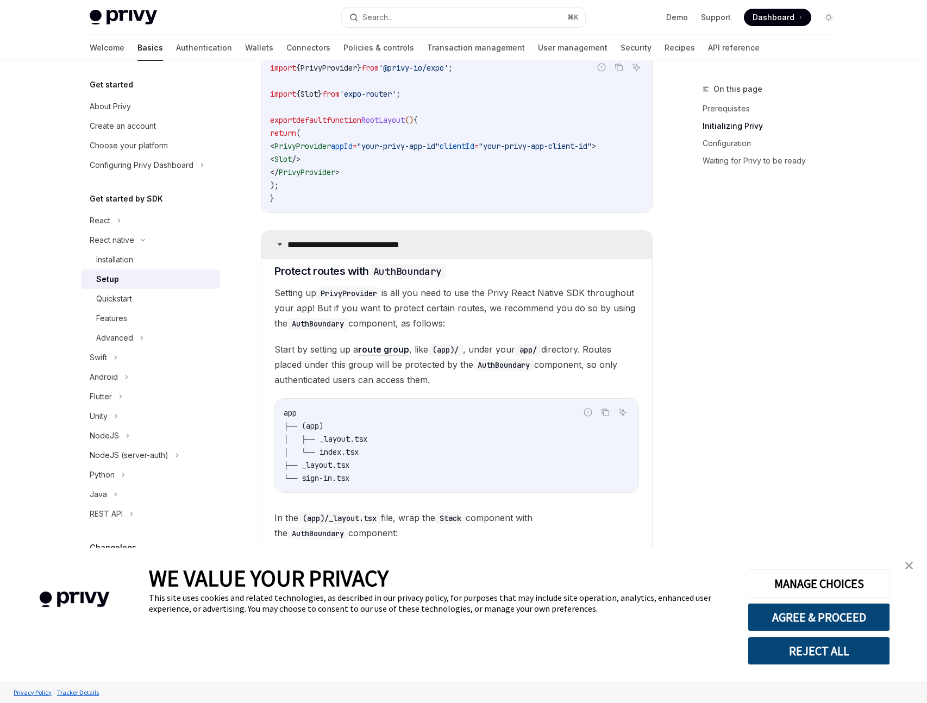
click at [371, 249] on p "**********" at bounding box center [361, 245] width 147 height 11
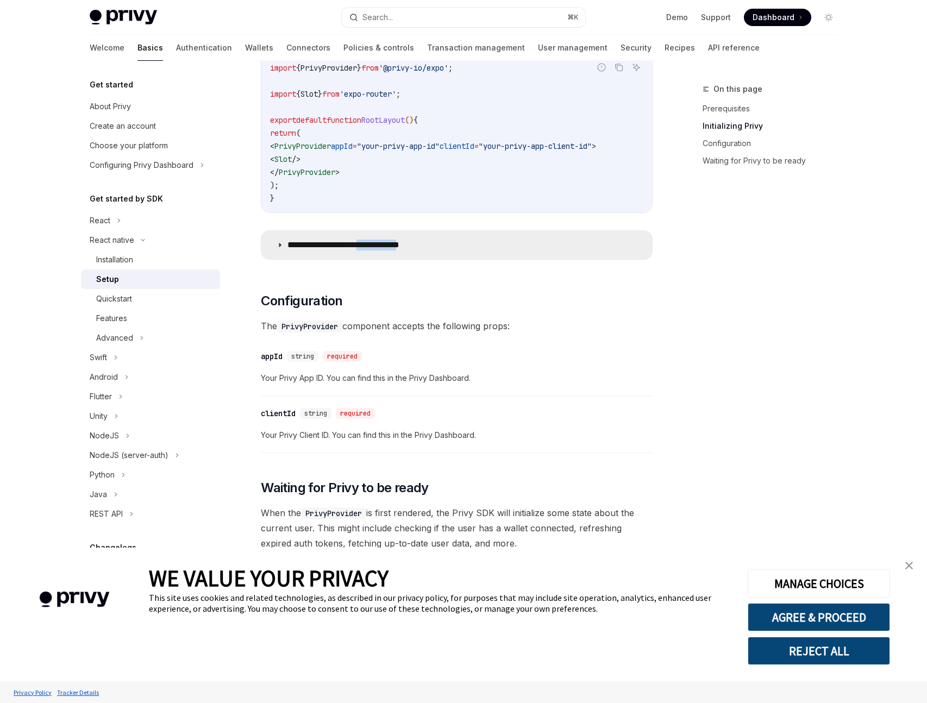
click at [371, 249] on p "**********" at bounding box center [361, 245] width 147 height 11
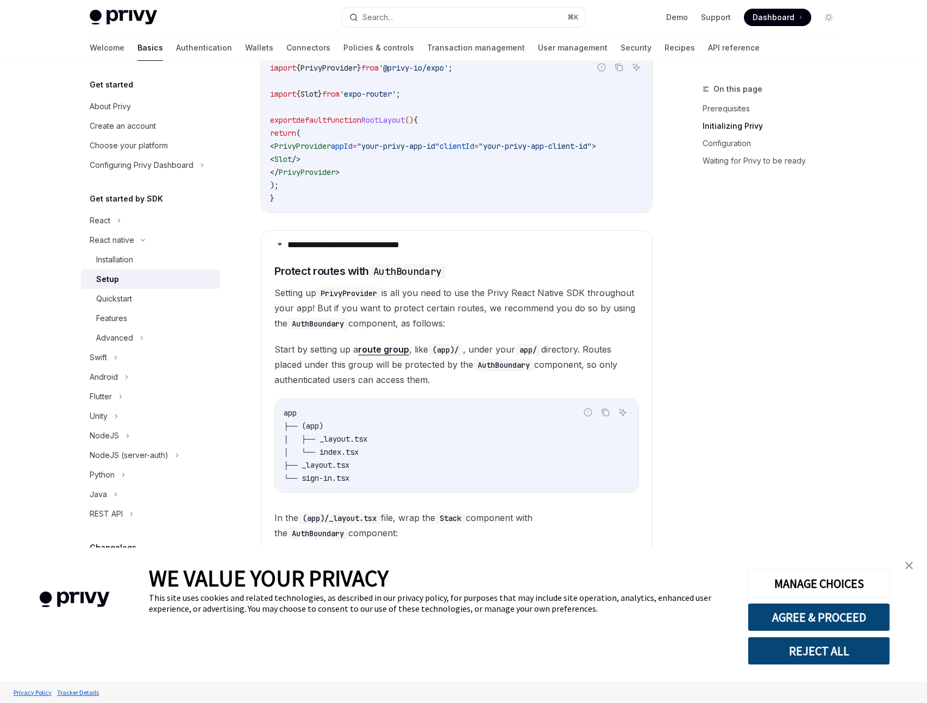
click at [489, 291] on span "Setting up PrivyProvider is all you need to use the Privy React Native SDK thro…" at bounding box center [457, 308] width 365 height 46
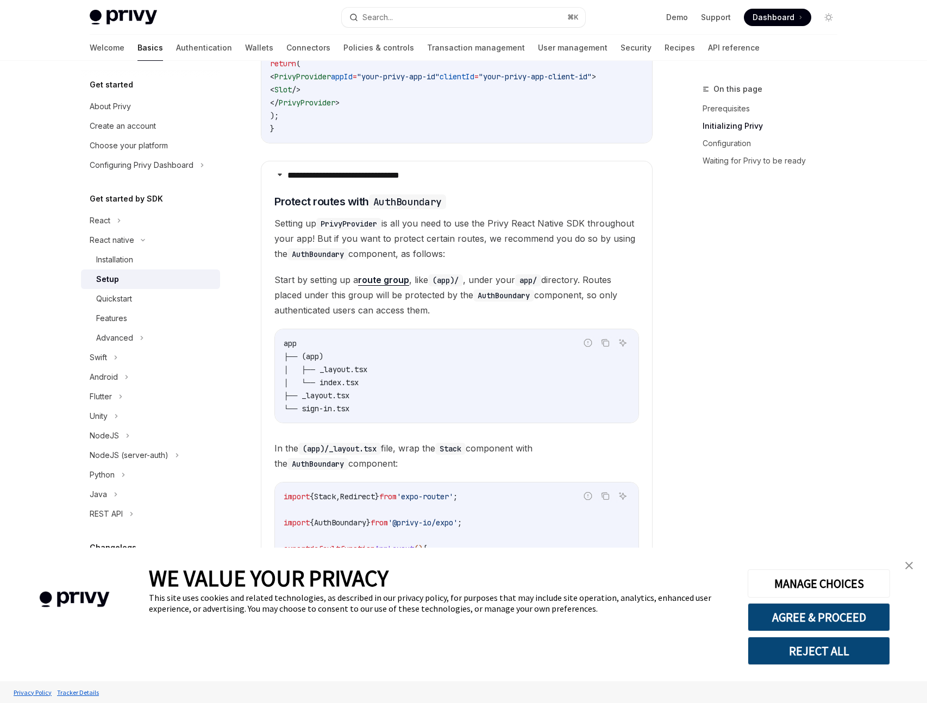
scroll to position [452, 0]
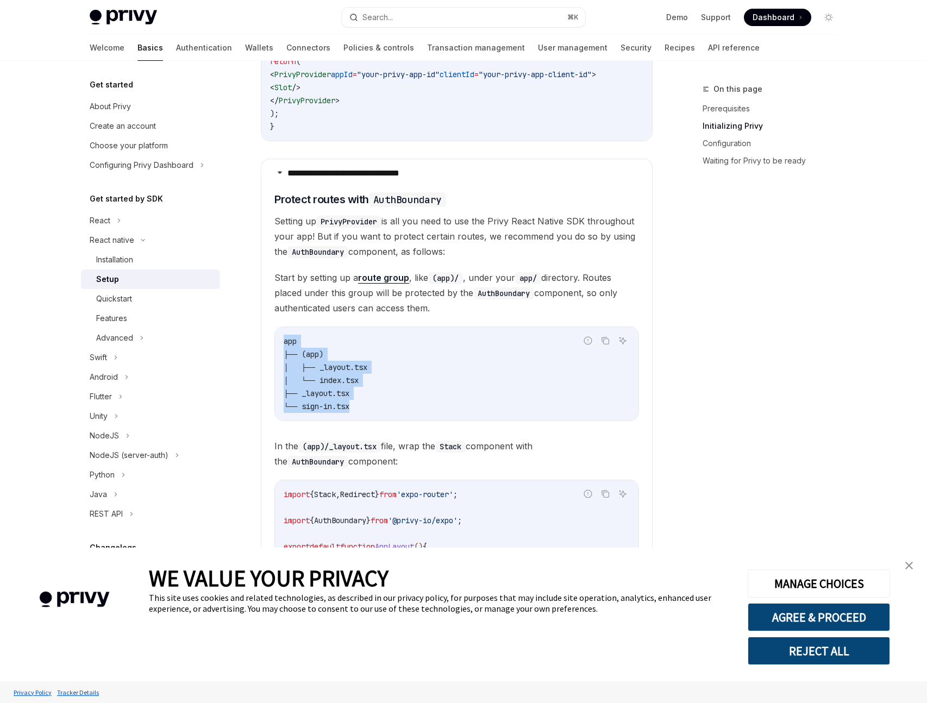
drag, startPoint x: 368, startPoint y: 413, endPoint x: 257, endPoint y: 334, distance: 136.1
click at [257, 334] on div "React native Setup OpenAI Open in ChatGPT OpenAI Open in ChatGPT ​ Prerequisite…" at bounding box center [355, 670] width 600 height 2081
copy code "app ├── (app) │ ├── _layout.tsx │ └── index.tsx ├── _layout.tsx └── sign-in.tsx"
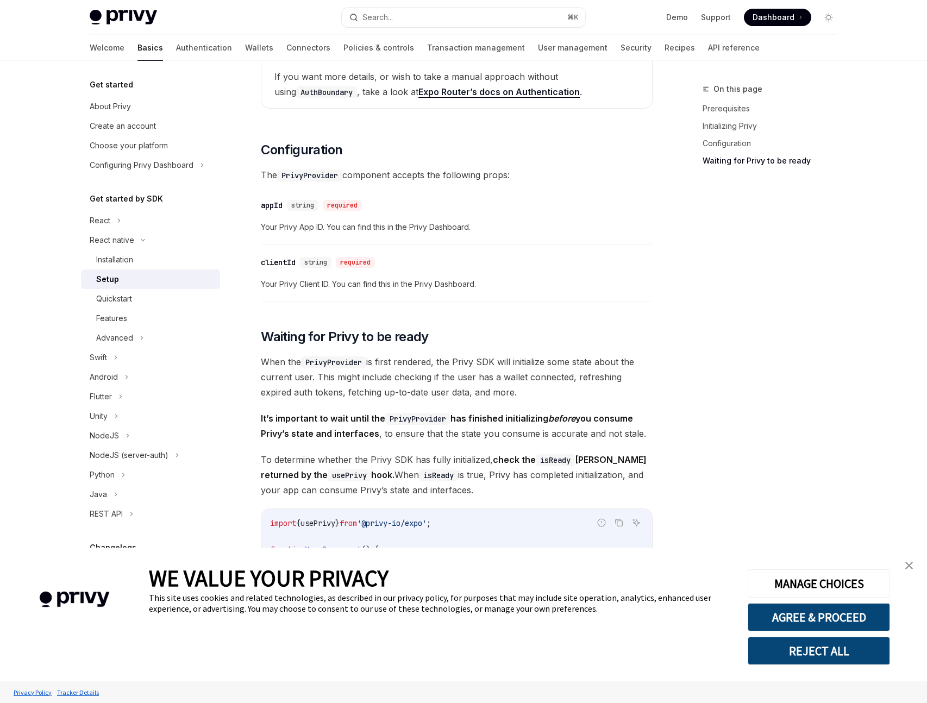
scroll to position [956, 0]
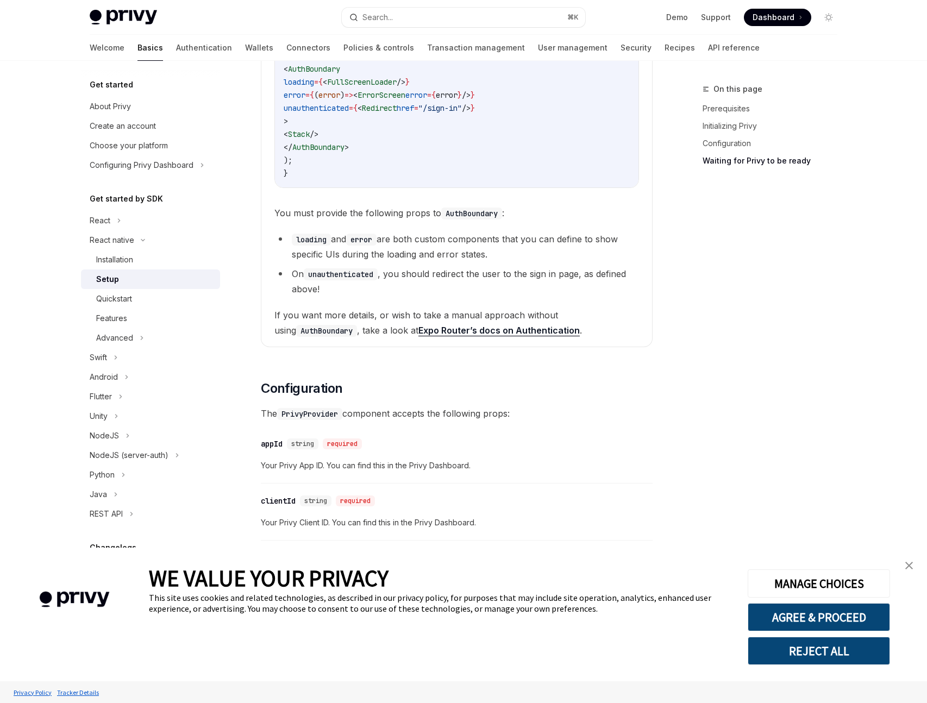
click at [397, 282] on li "On unauthenticated , you should redirect the user to the sign in page, as defin…" at bounding box center [457, 281] width 365 height 30
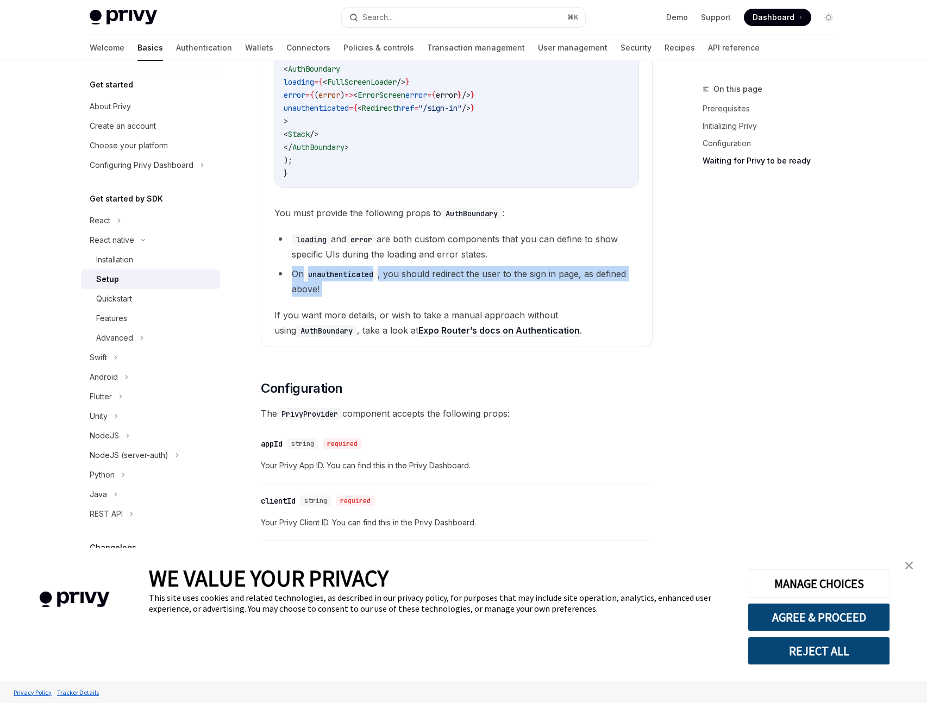
click at [397, 282] on li "On unauthenticated , you should redirect the user to the sign in page, as defin…" at bounding box center [457, 281] width 365 height 30
click at [394, 297] on li "On unauthenticated , you should redirect the user to the sign in page, as defin…" at bounding box center [457, 281] width 365 height 30
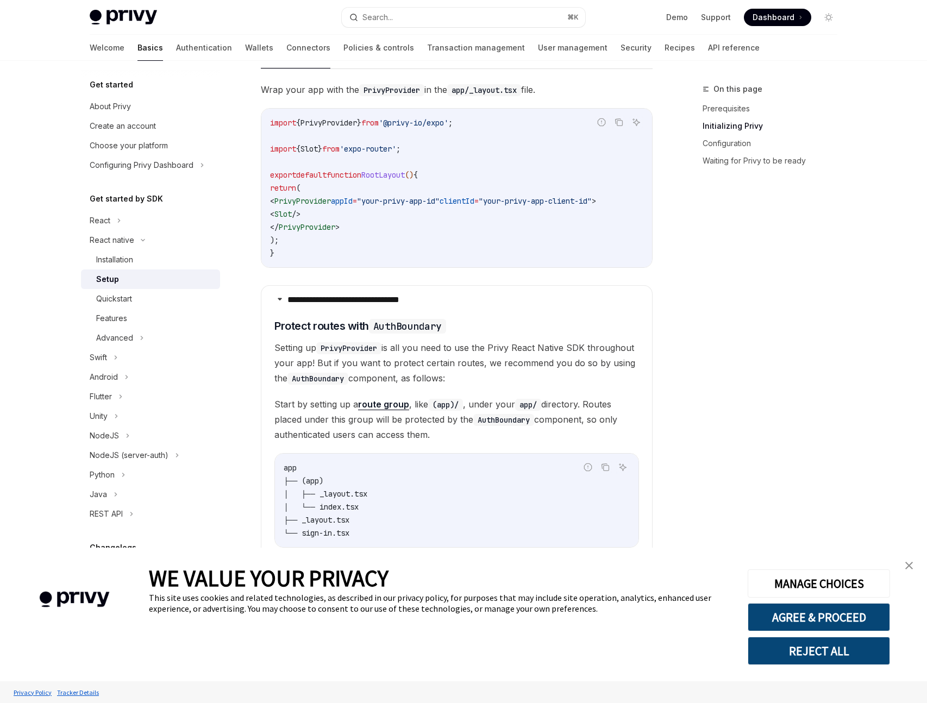
scroll to position [326, 0]
